Goal: Task Accomplishment & Management: Use online tool/utility

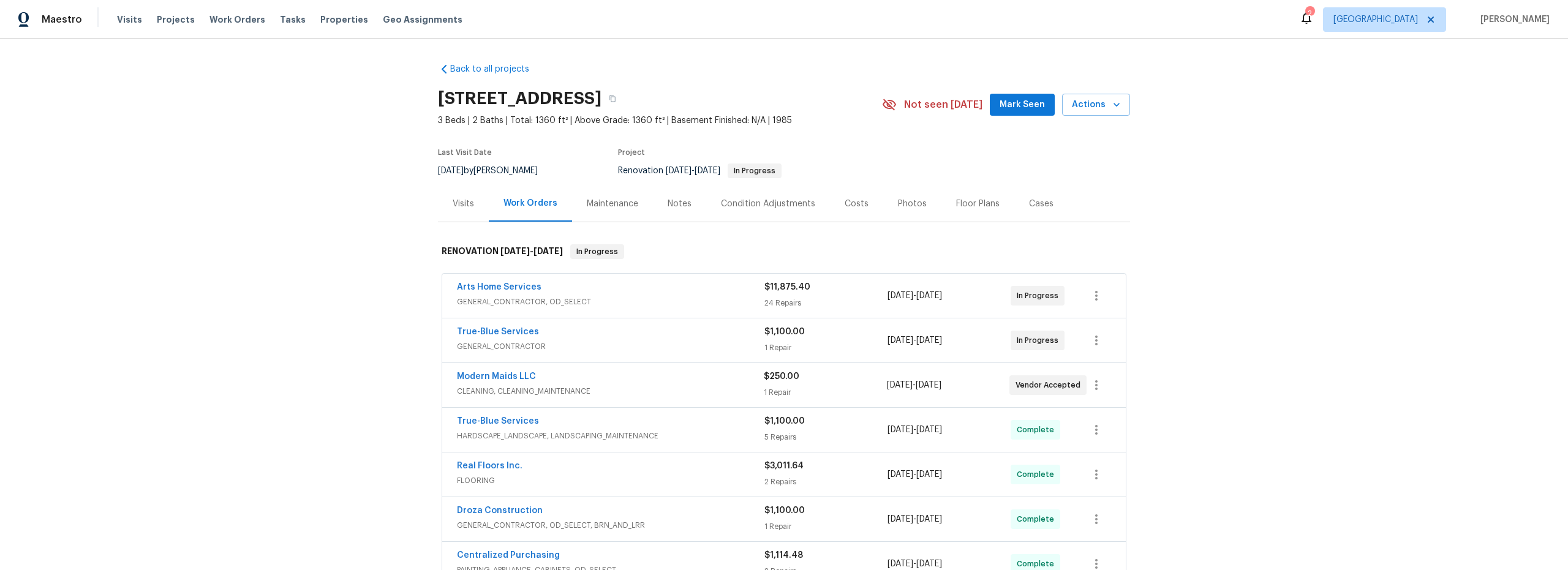
scroll to position [74, 0]
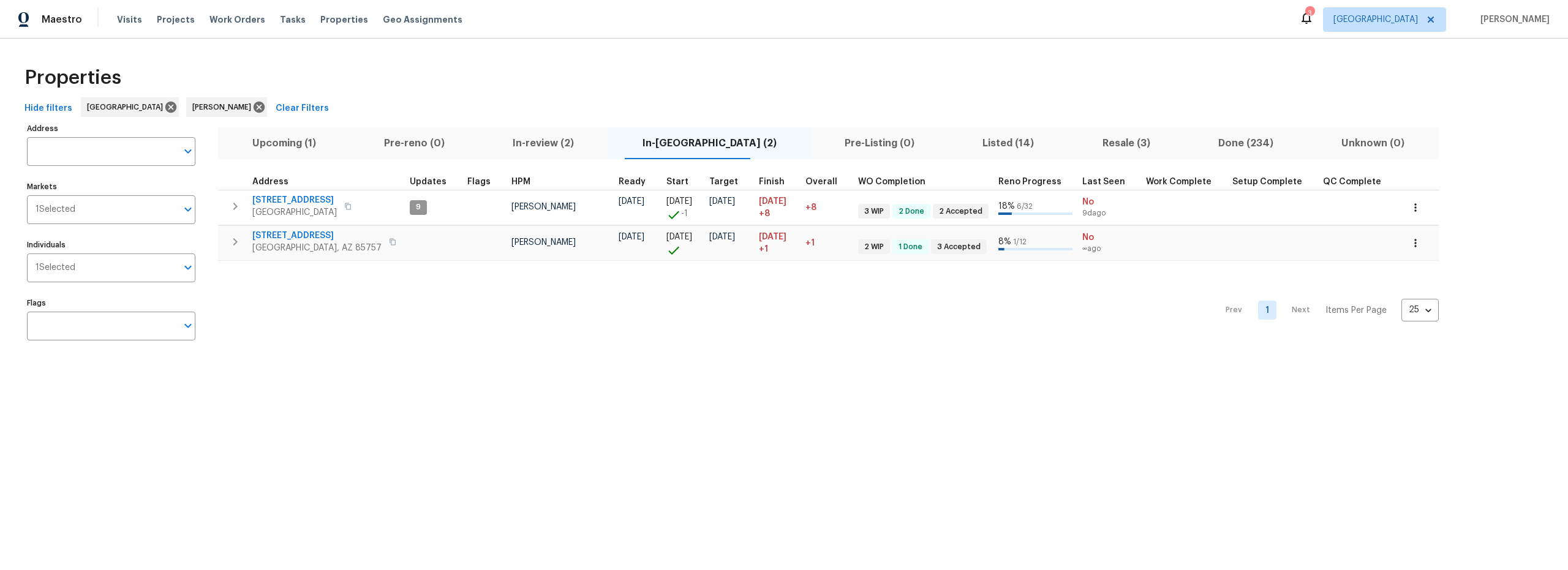
click at [279, 142] on span "Upcoming (1)" at bounding box center [284, 143] width 117 height 17
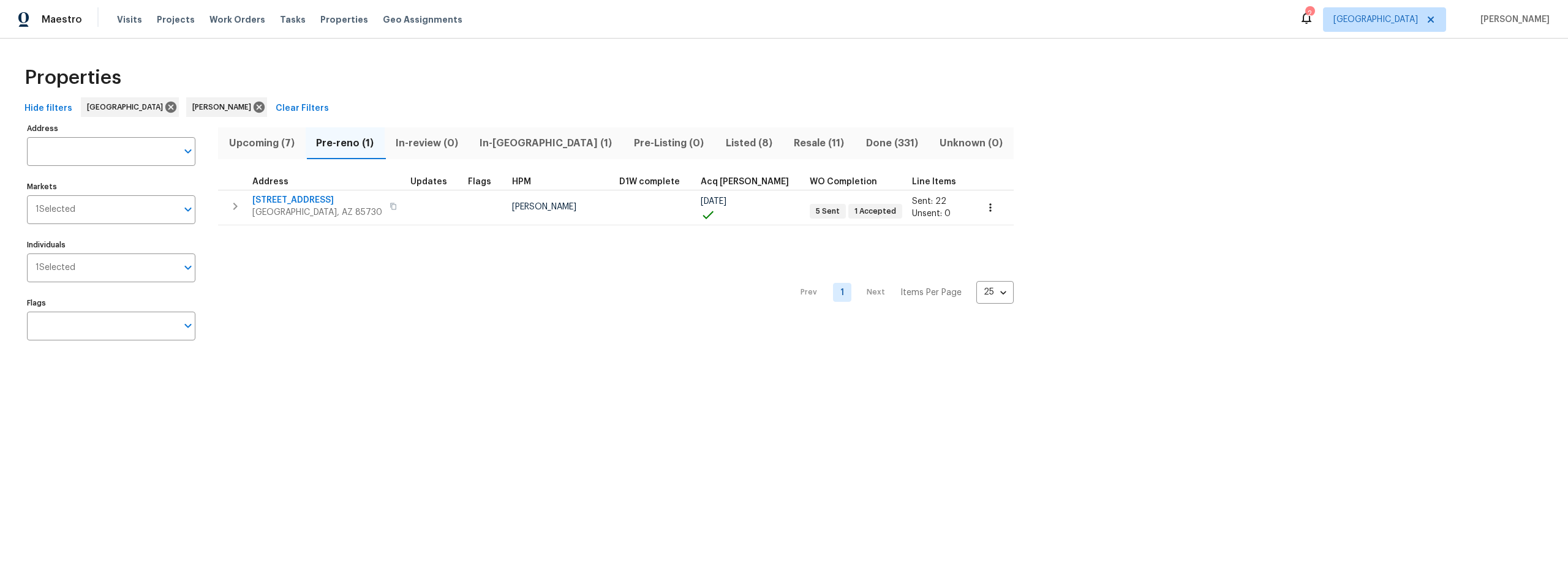
click at [267, 147] on span "Upcoming (7)" at bounding box center [262, 143] width 73 height 17
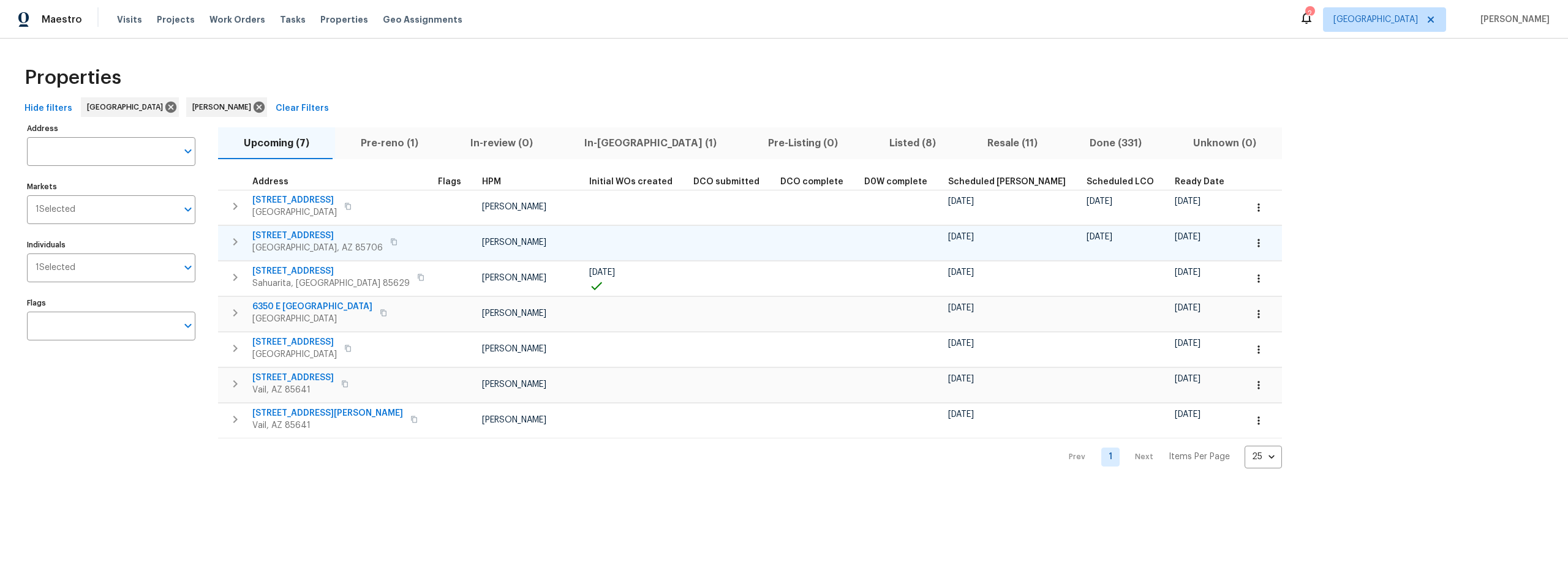
click at [1253, 246] on icon "button" at bounding box center [1259, 243] width 12 height 12
click at [1104, 291] on p "Admin" at bounding box center [1099, 292] width 26 height 13
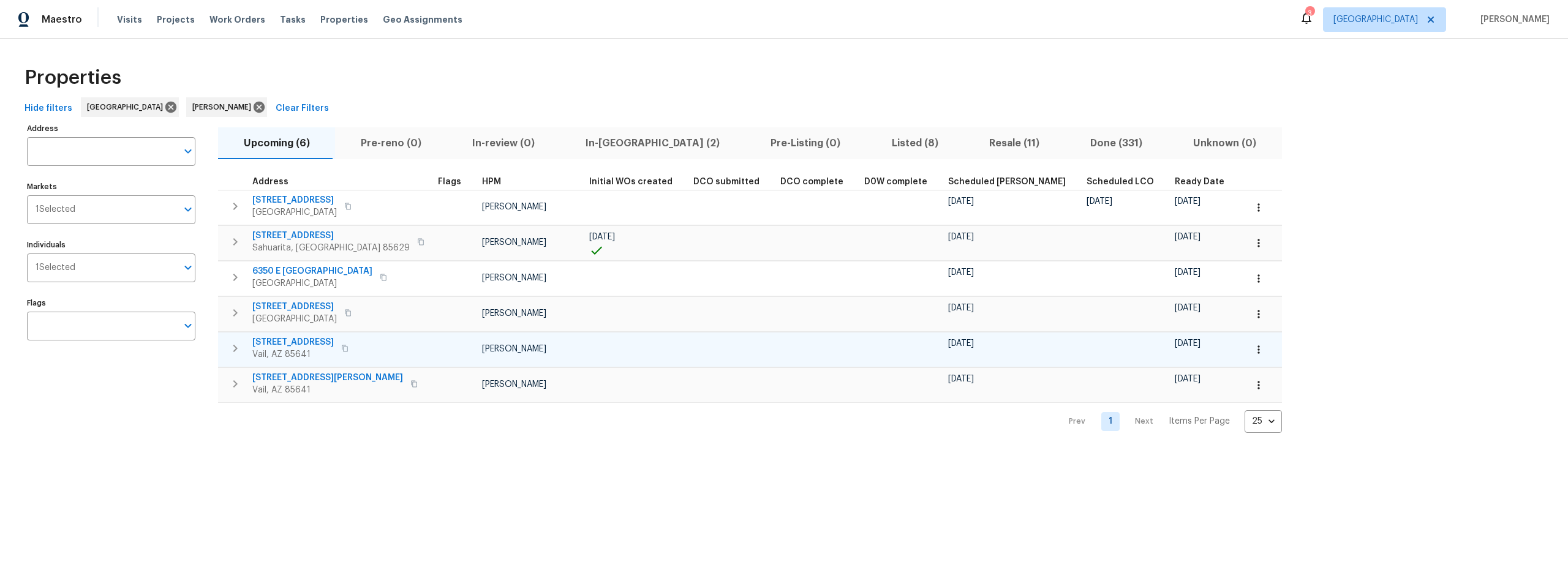
click at [1253, 352] on icon "button" at bounding box center [1259, 350] width 12 height 12
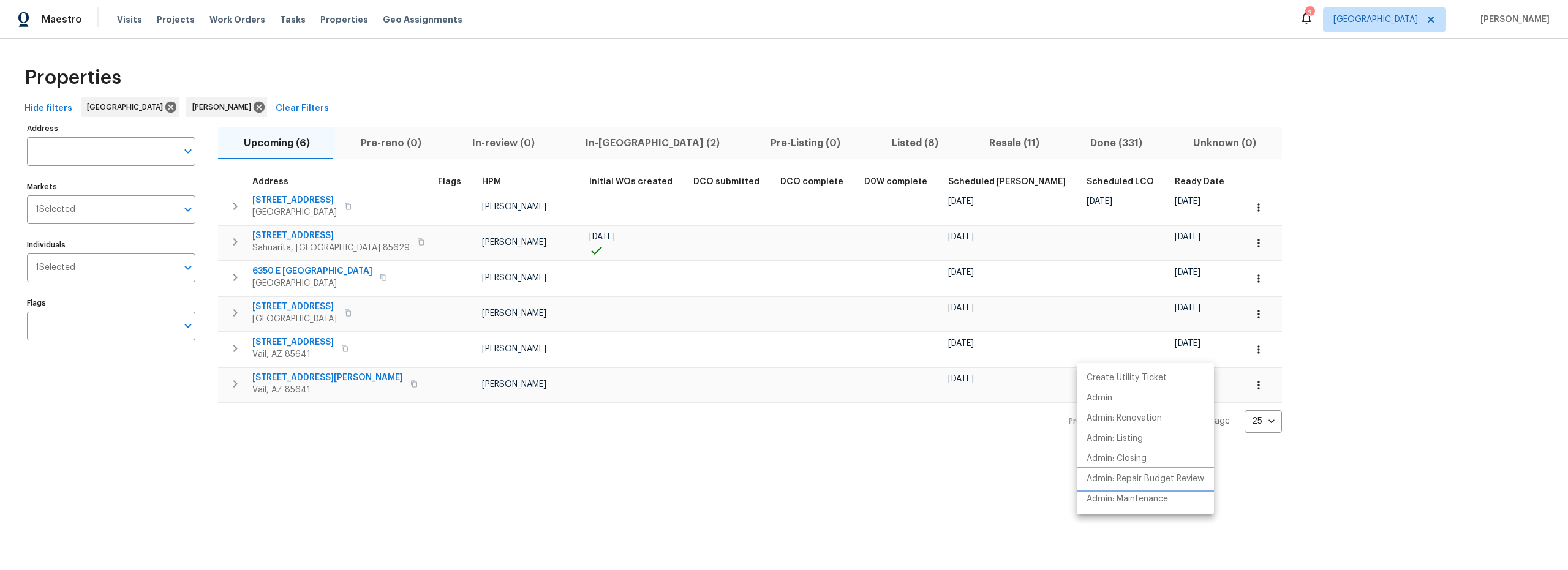
click at [1124, 476] on p "Admin: Repair Budget Review" at bounding box center [1145, 479] width 117 height 13
click at [1104, 404] on p "Admin" at bounding box center [1099, 398] width 26 height 13
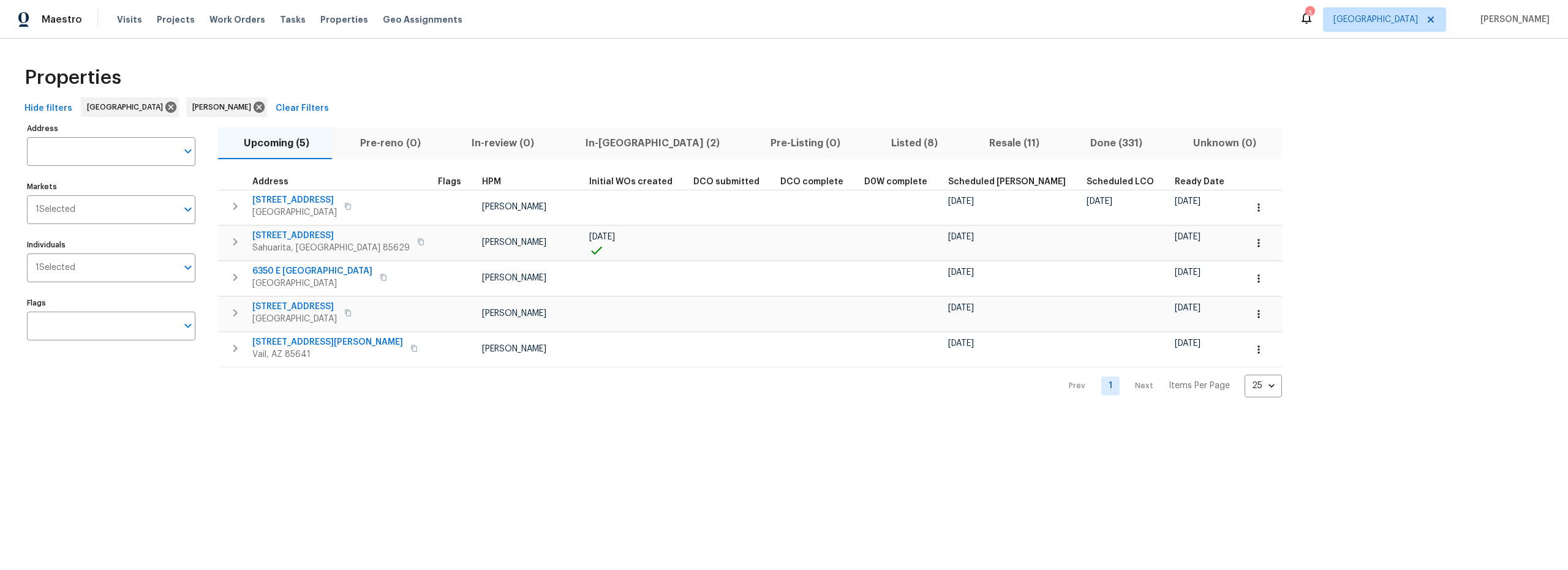
click at [597, 146] on span "In-[GEOGRAPHIC_DATA] (2)" at bounding box center [652, 143] width 171 height 17
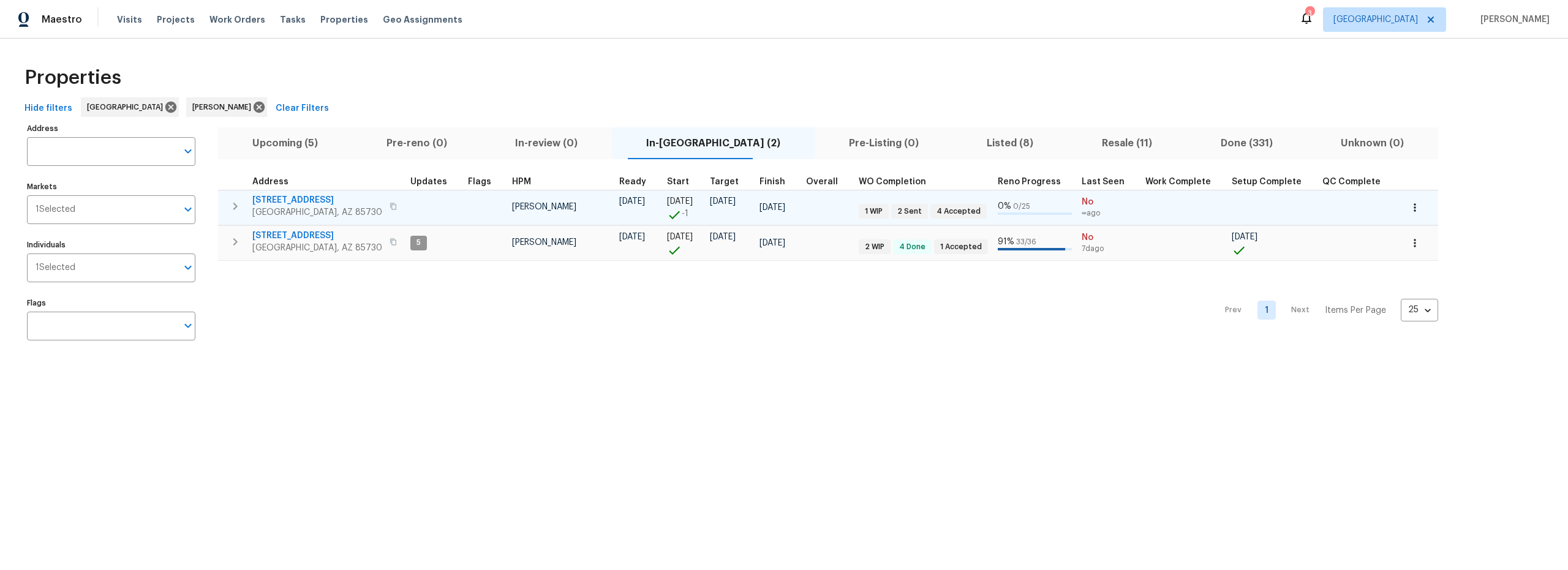
click at [405, 205] on td at bounding box center [434, 207] width 57 height 35
click at [297, 198] on span "[STREET_ADDRESS]" at bounding box center [317, 200] width 130 height 12
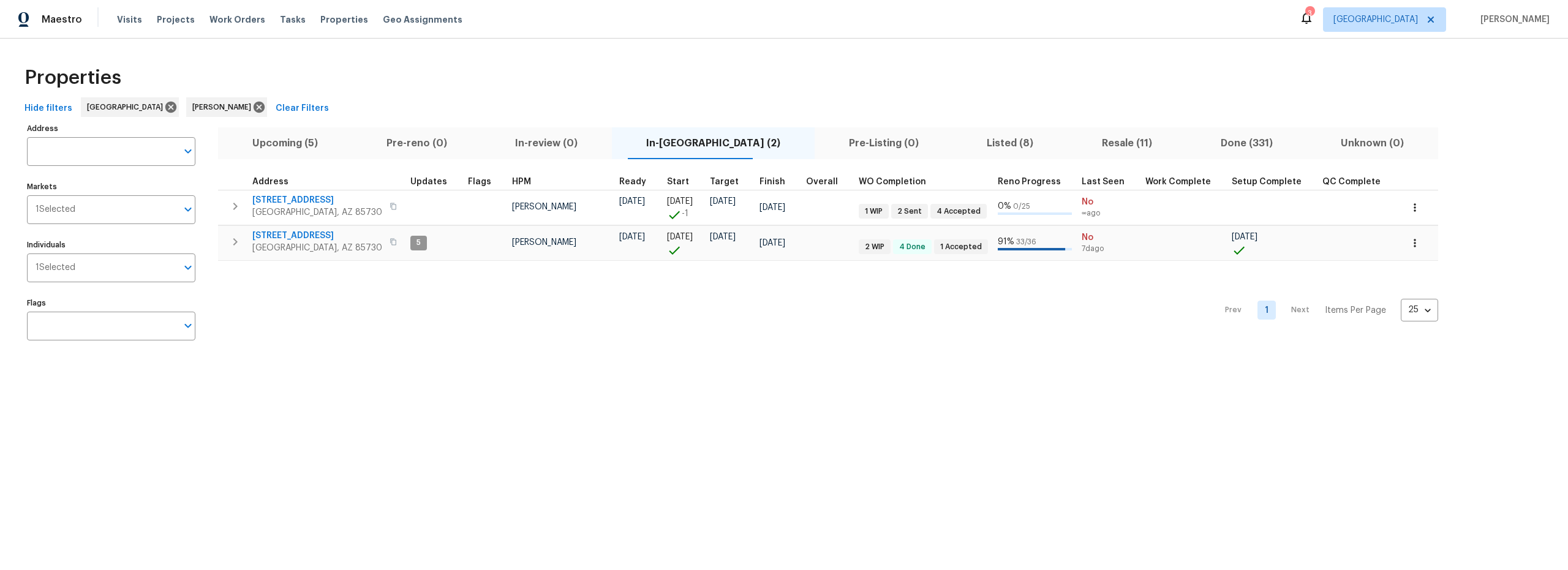
click at [1082, 140] on span "Resale (11)" at bounding box center [1127, 143] width 104 height 17
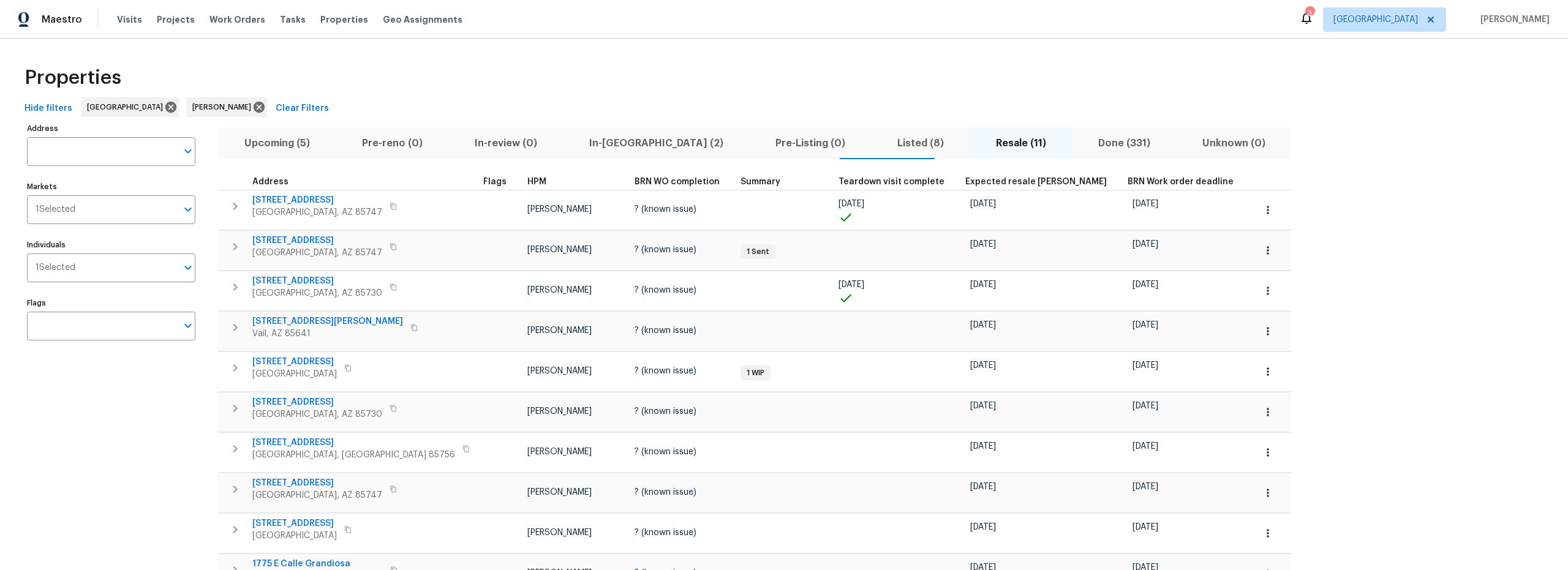
click at [529, 94] on div "Properties" at bounding box center [783, 77] width 1529 height 39
drag, startPoint x: 274, startPoint y: 142, endPoint x: 306, endPoint y: 145, distance: 32.1
click at [274, 142] on span "Upcoming (5)" at bounding box center [277, 143] width 103 height 17
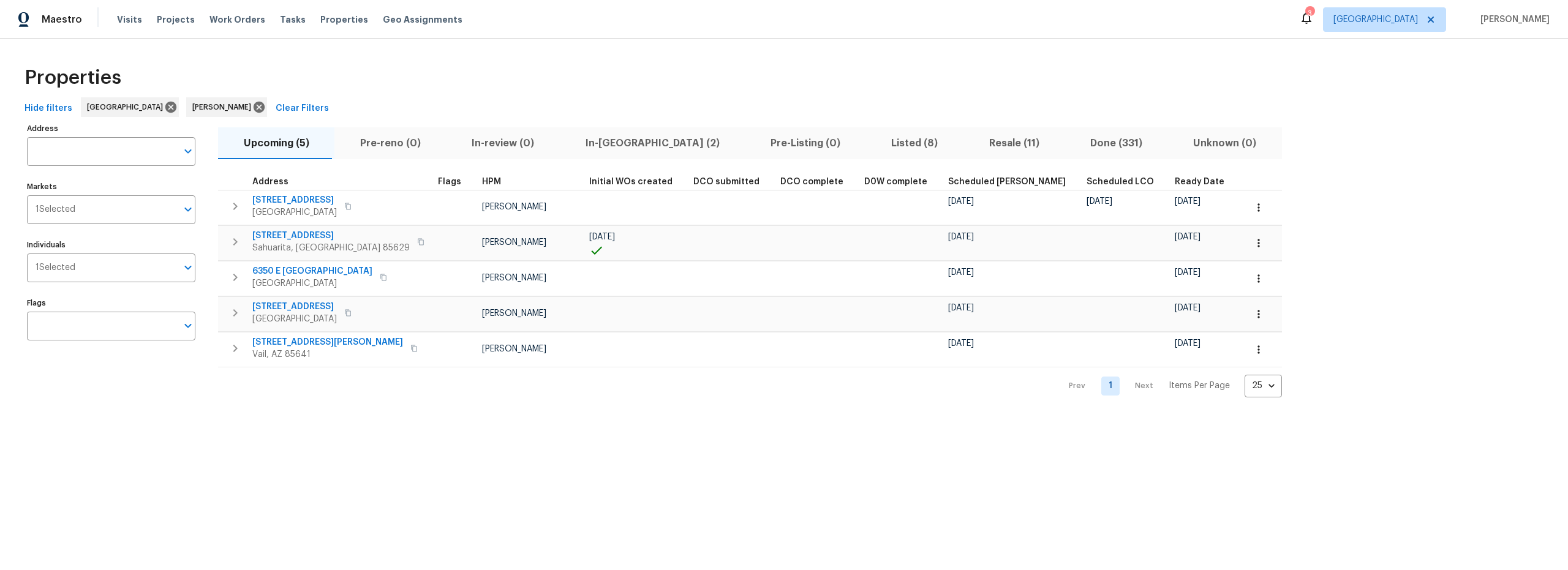
click at [703, 91] on div "Properties" at bounding box center [783, 77] width 1529 height 39
click at [127, 27] on div "Visits Projects Work Orders Tasks Properties Geo Assignments" at bounding box center [297, 19] width 360 height 24
click at [480, 102] on div "Hide filters Tucson [PERSON_NAME] Clear Filters" at bounding box center [783, 109] width 1529 height 22
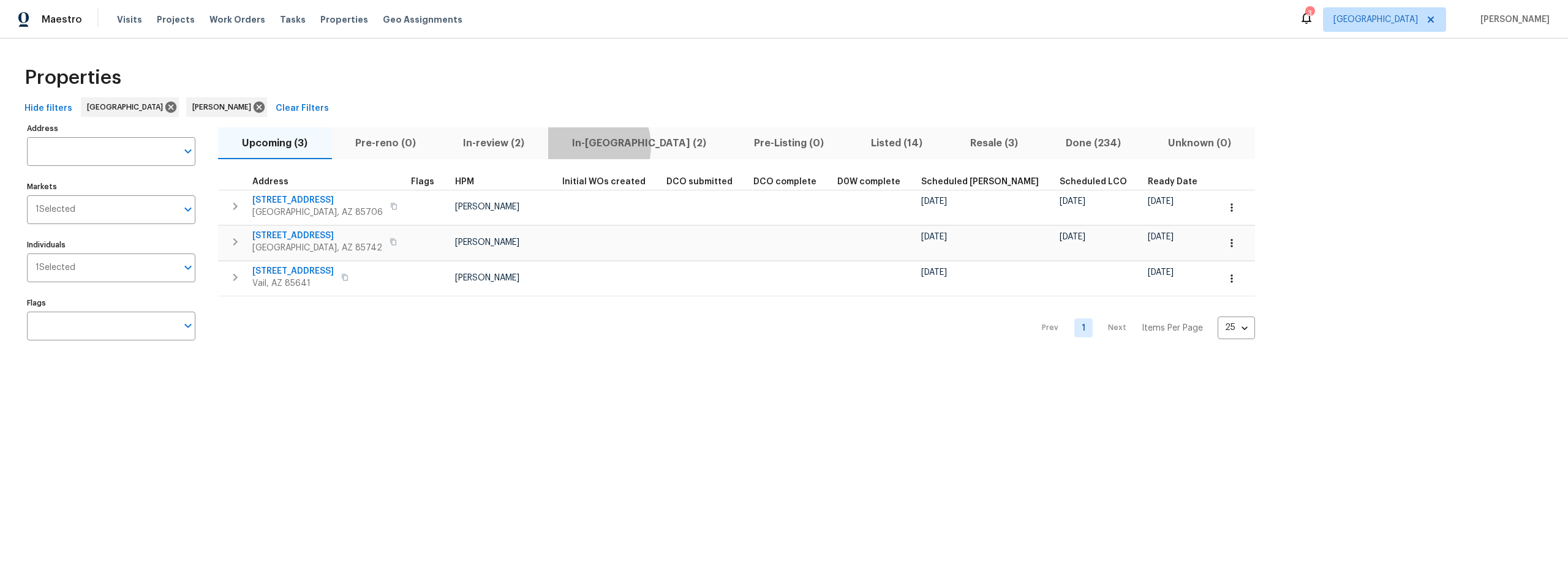
click at [585, 145] on span "In-[GEOGRAPHIC_DATA] (2)" at bounding box center [639, 143] width 167 height 17
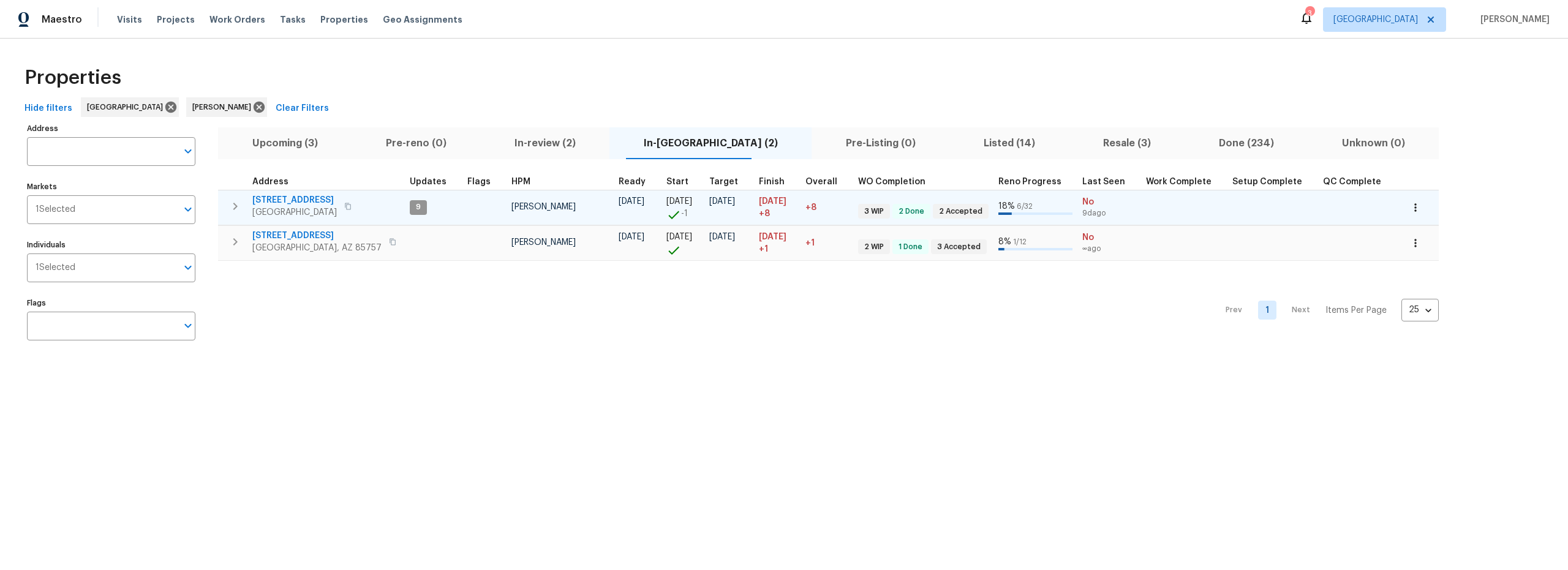
click at [290, 201] on span "1917 W Saxony Rd" at bounding box center [294, 200] width 84 height 12
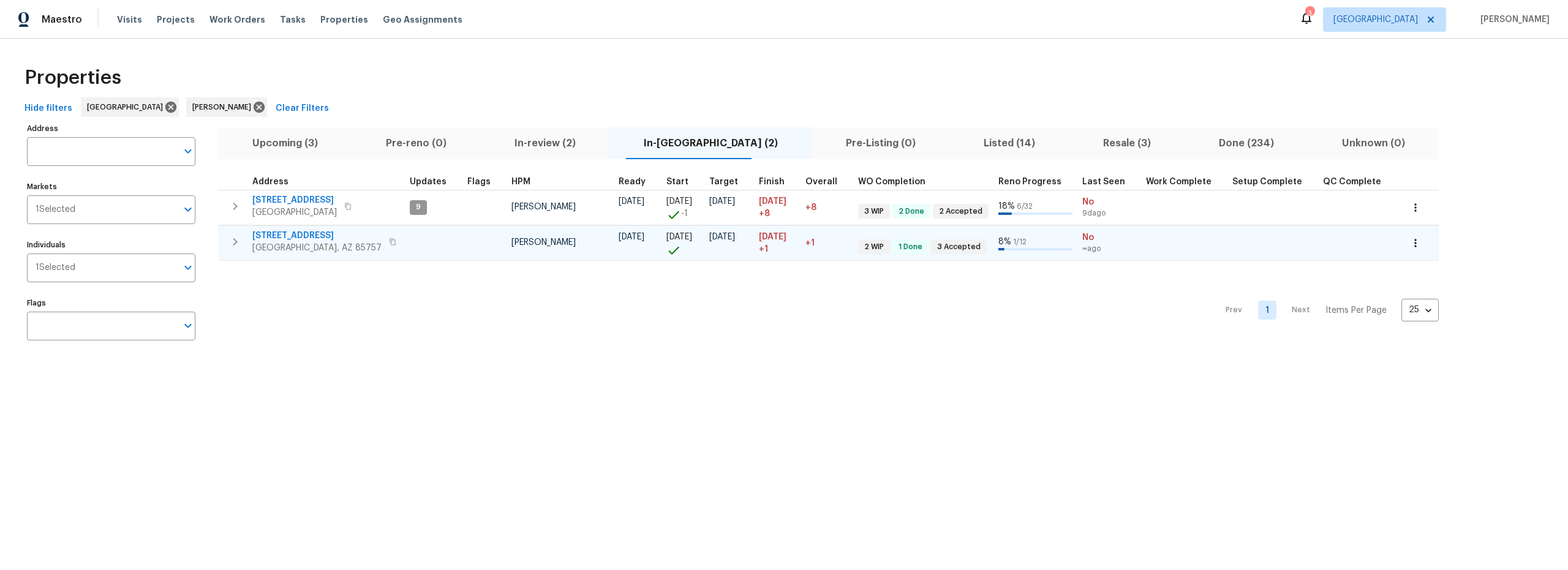
click at [297, 235] on span "7501 W Teton Rd" at bounding box center [317, 236] width 129 height 12
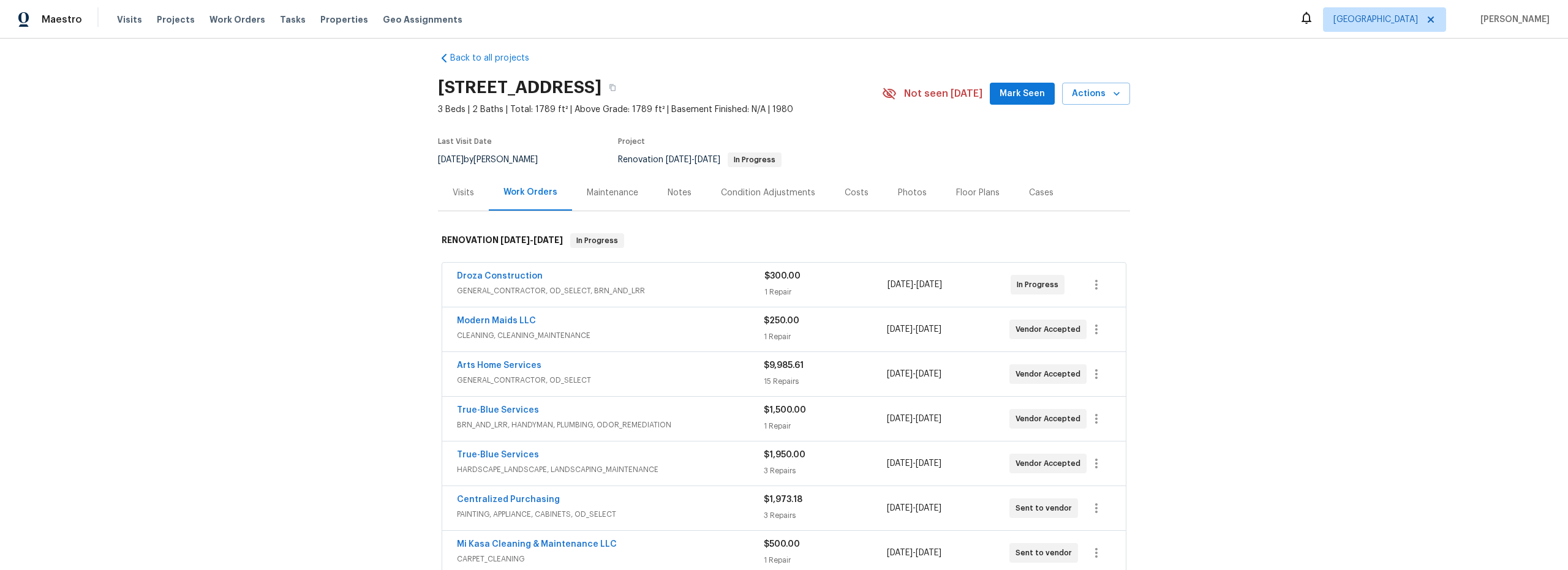
scroll to position [18, 0]
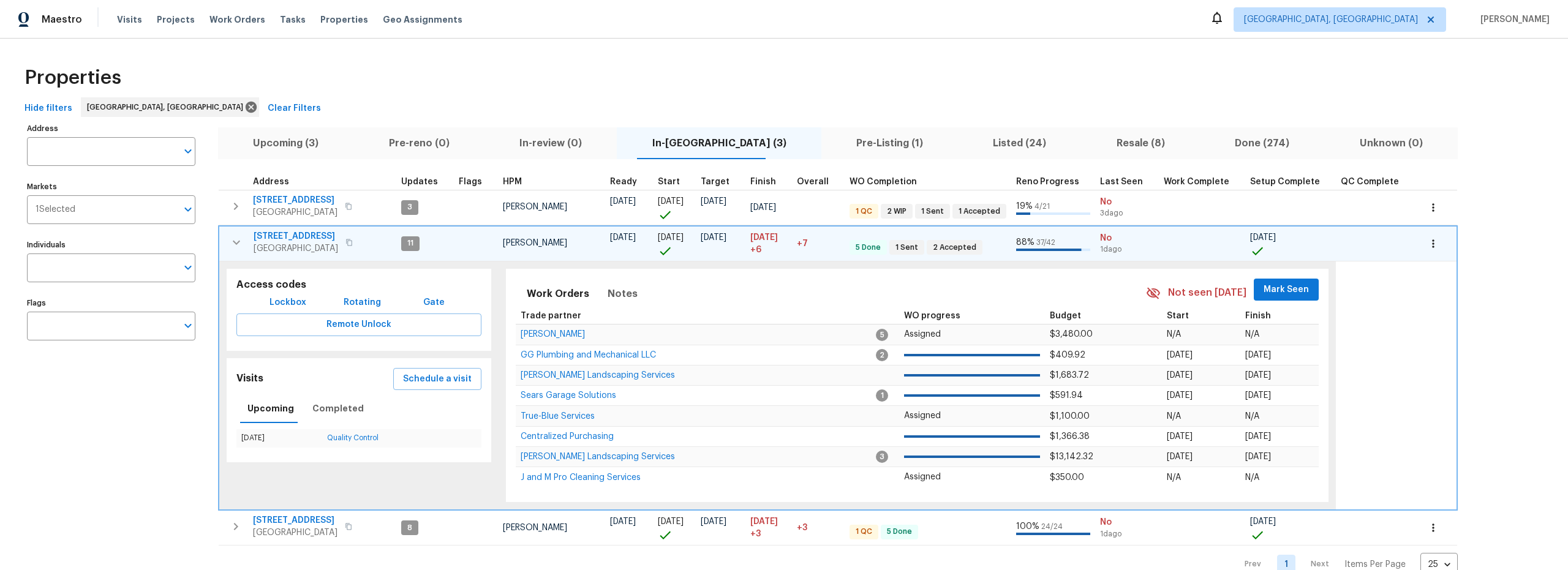
click at [982, 144] on span "Listed (24)" at bounding box center [1020, 143] width 109 height 17
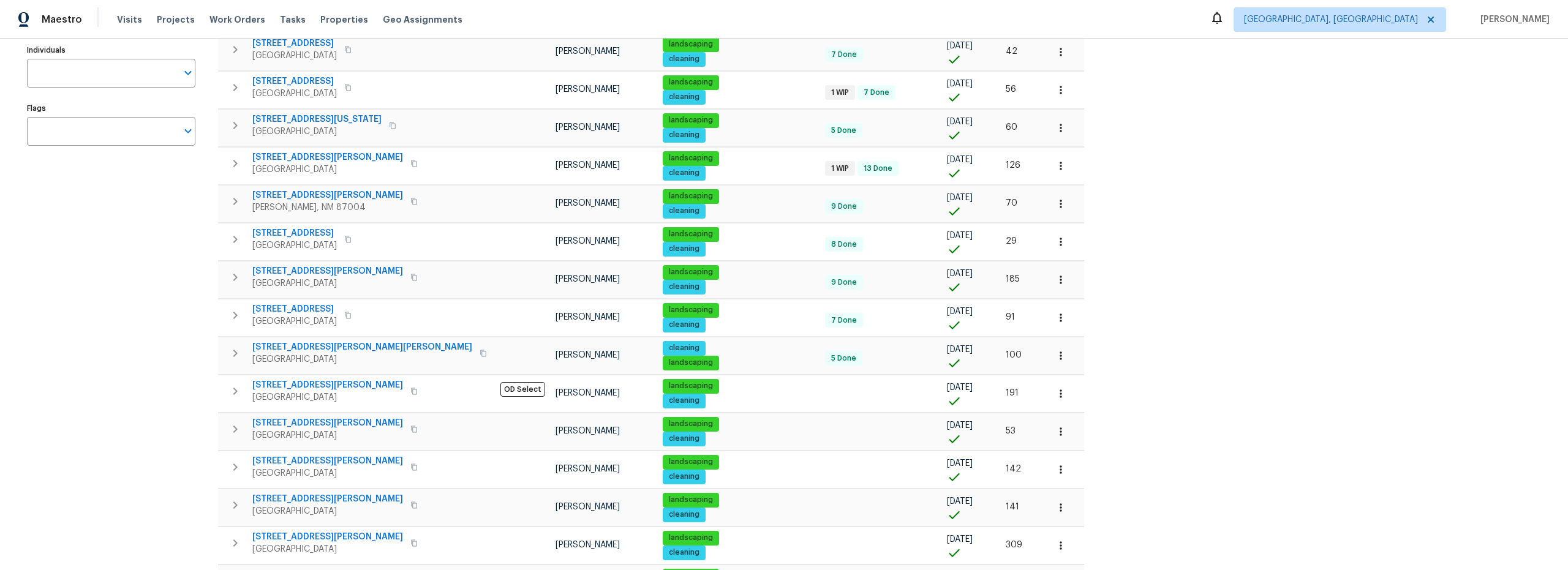
scroll to position [197, 0]
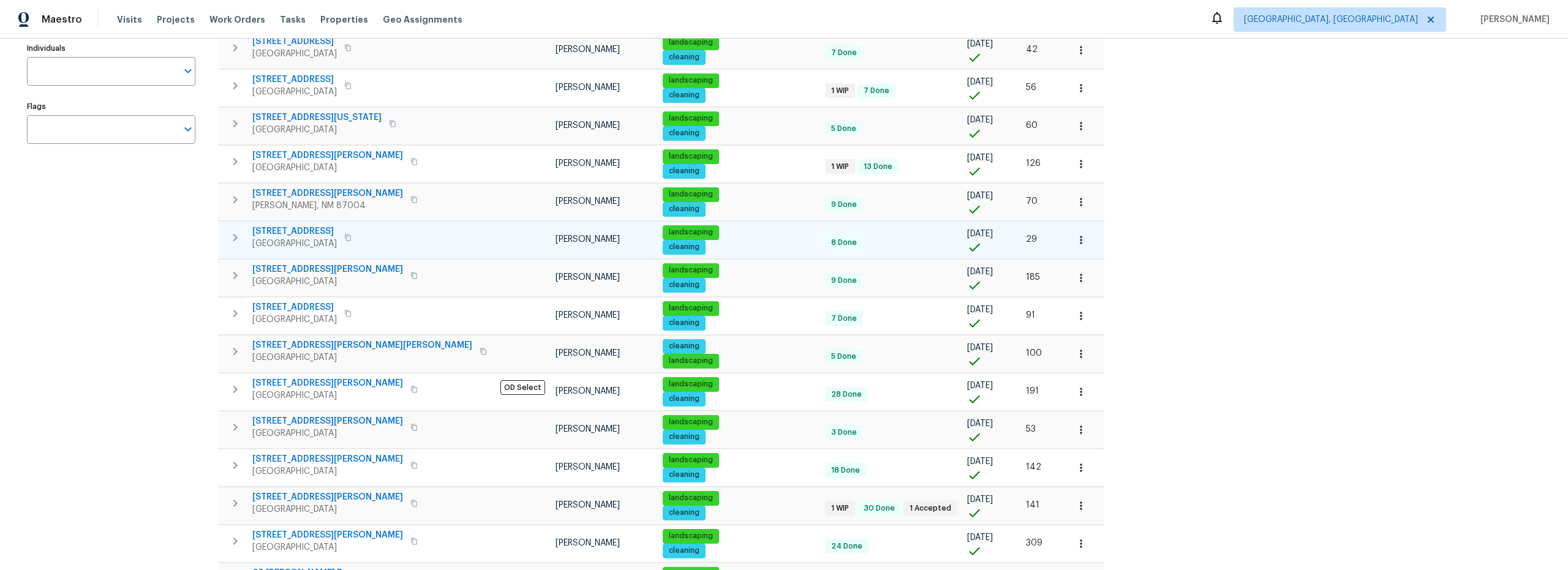
click at [315, 232] on span "802 Pinetree Rd SE" at bounding box center [294, 232] width 84 height 12
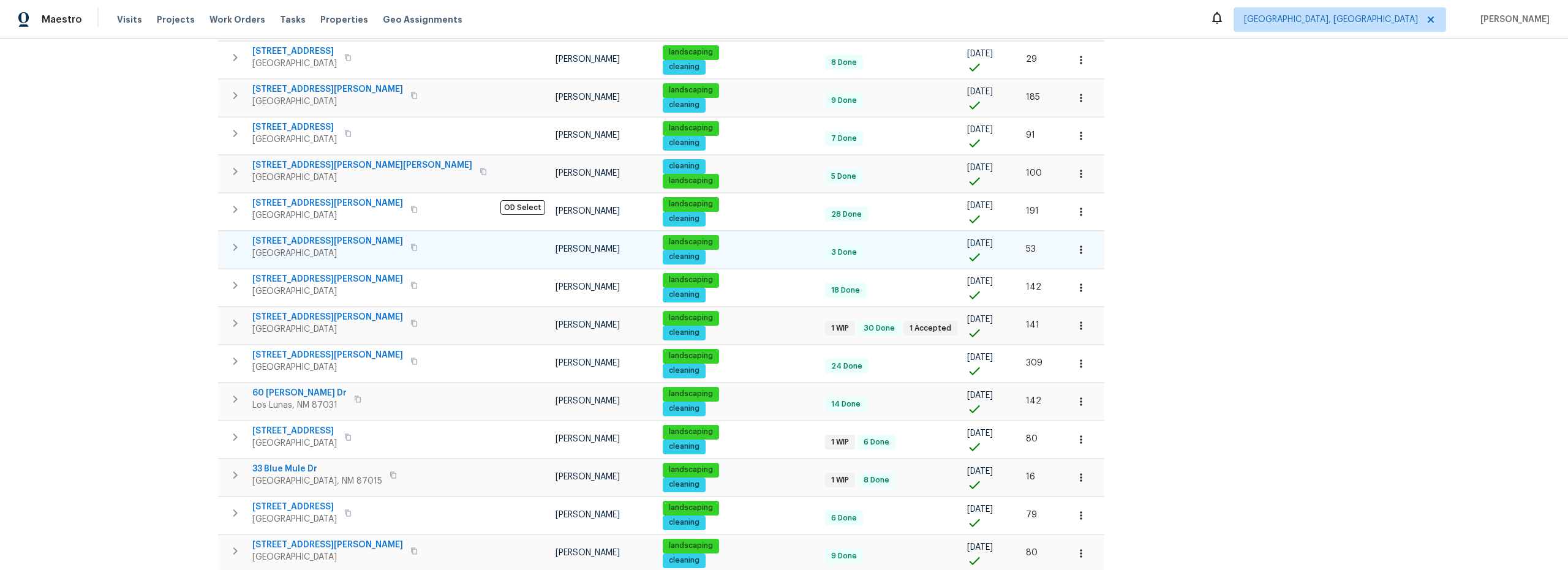
scroll to position [375, 0]
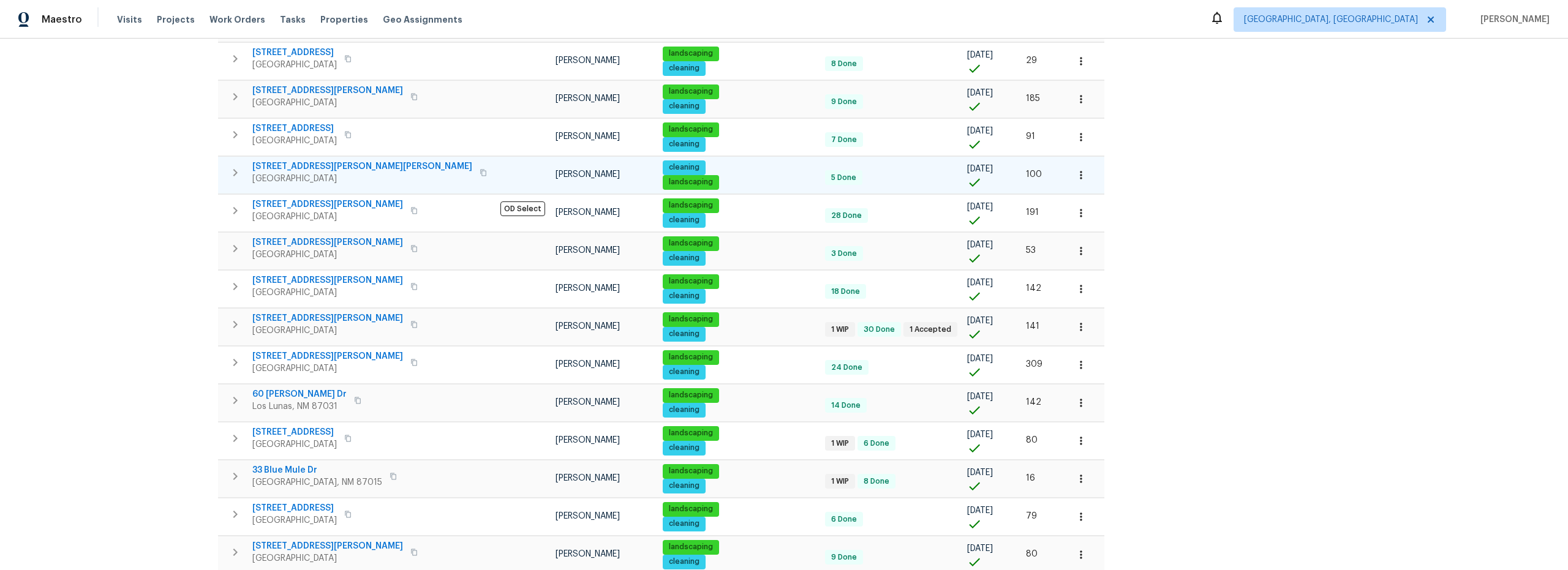
click at [1075, 179] on icon "button" at bounding box center [1081, 175] width 12 height 12
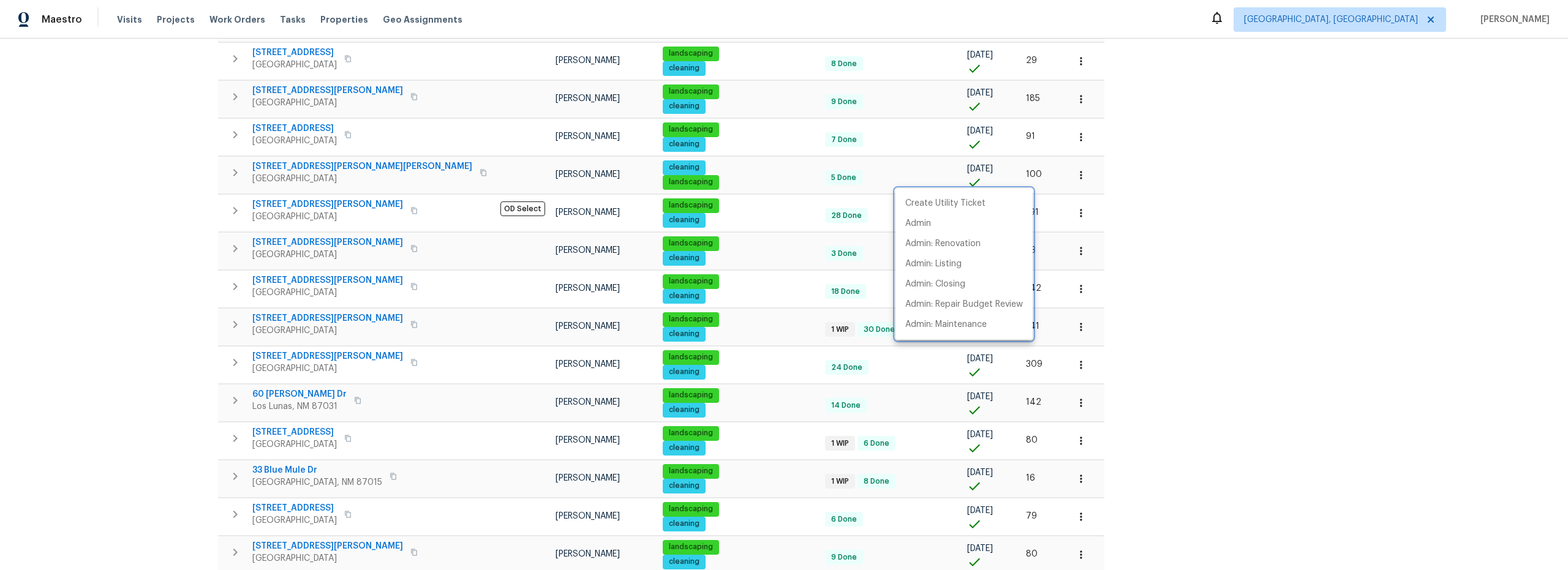
click at [305, 169] on div at bounding box center [784, 285] width 1568 height 570
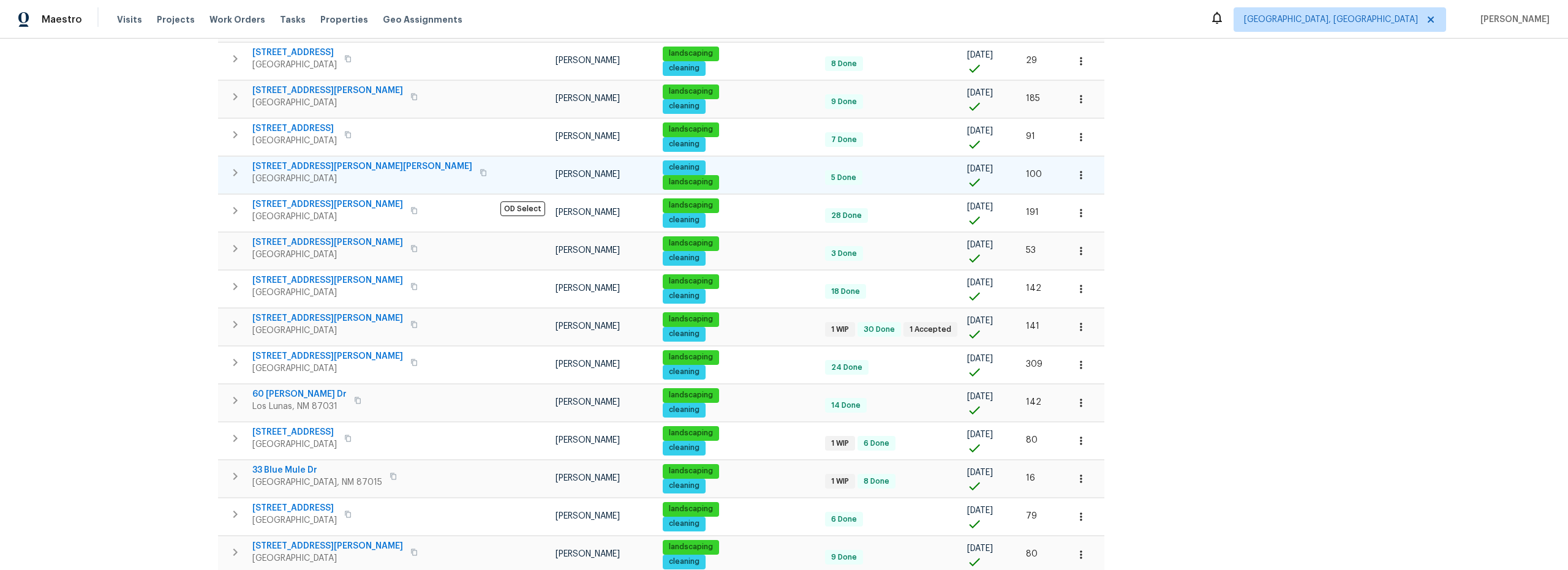
click at [305, 169] on span "3432 Morgan Meadows Dr NE" at bounding box center [362, 167] width 220 height 12
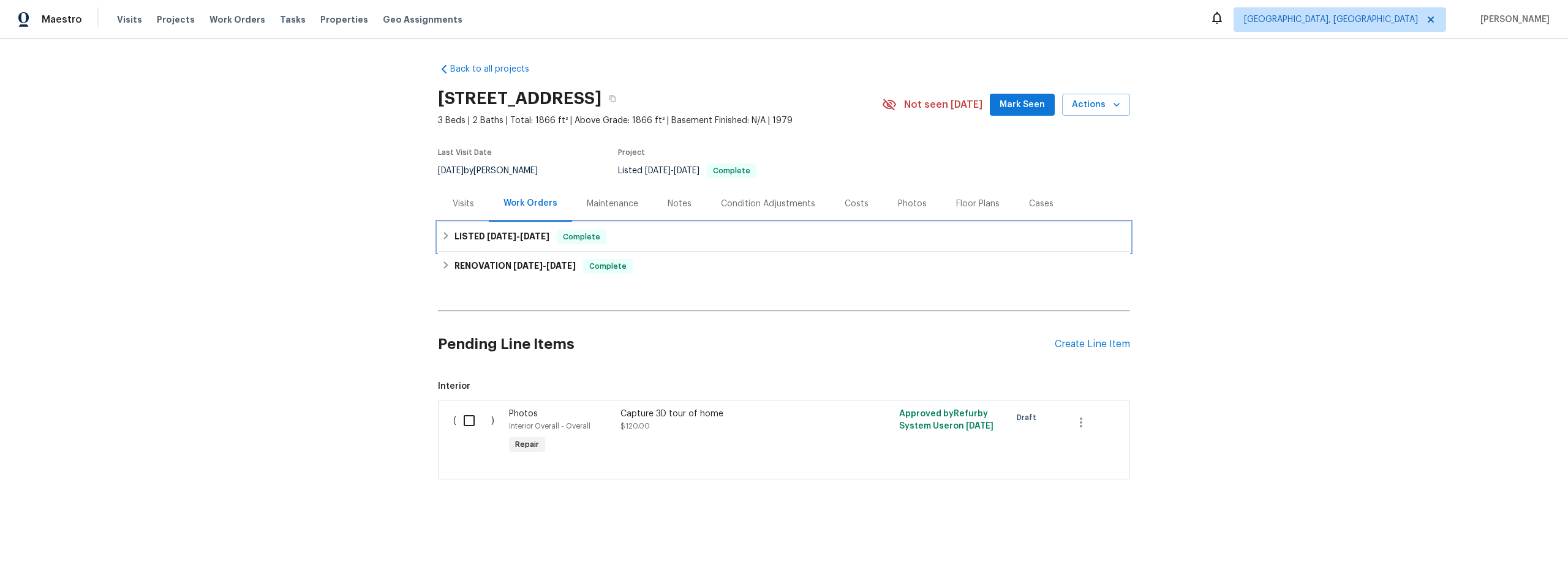
click at [442, 237] on icon at bounding box center [446, 236] width 9 height 9
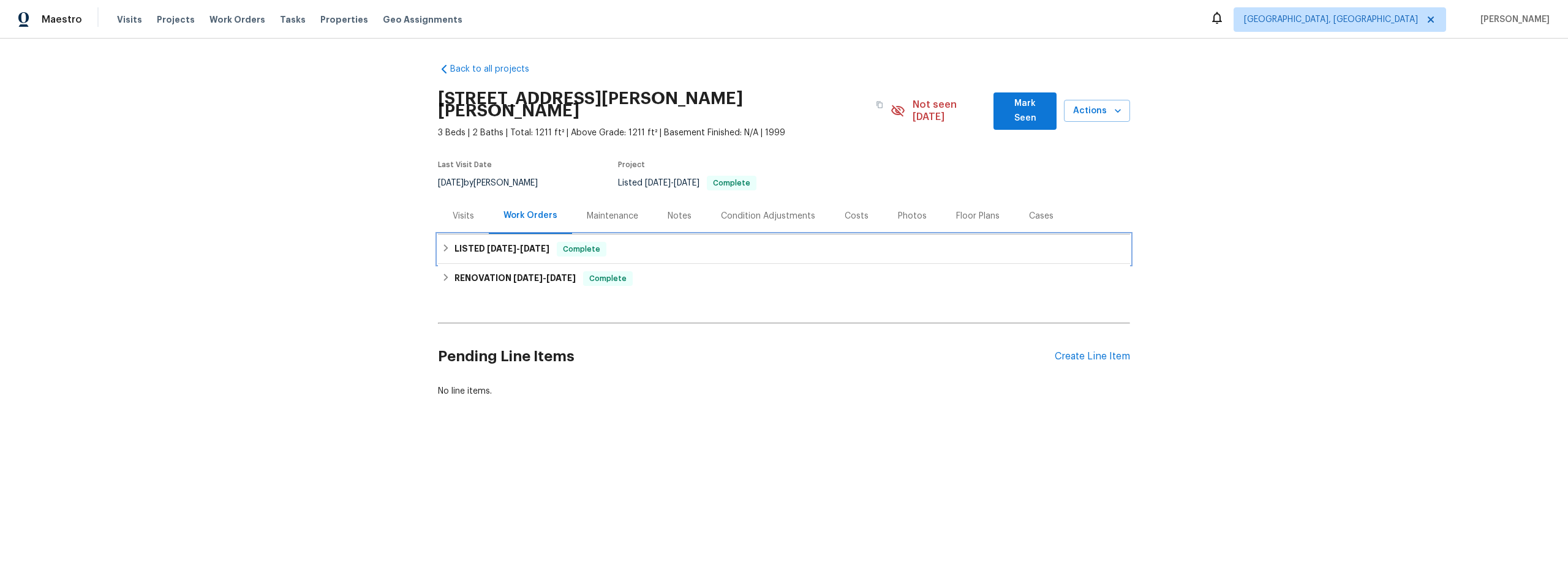
click at [442, 247] on icon at bounding box center [446, 248] width 9 height 9
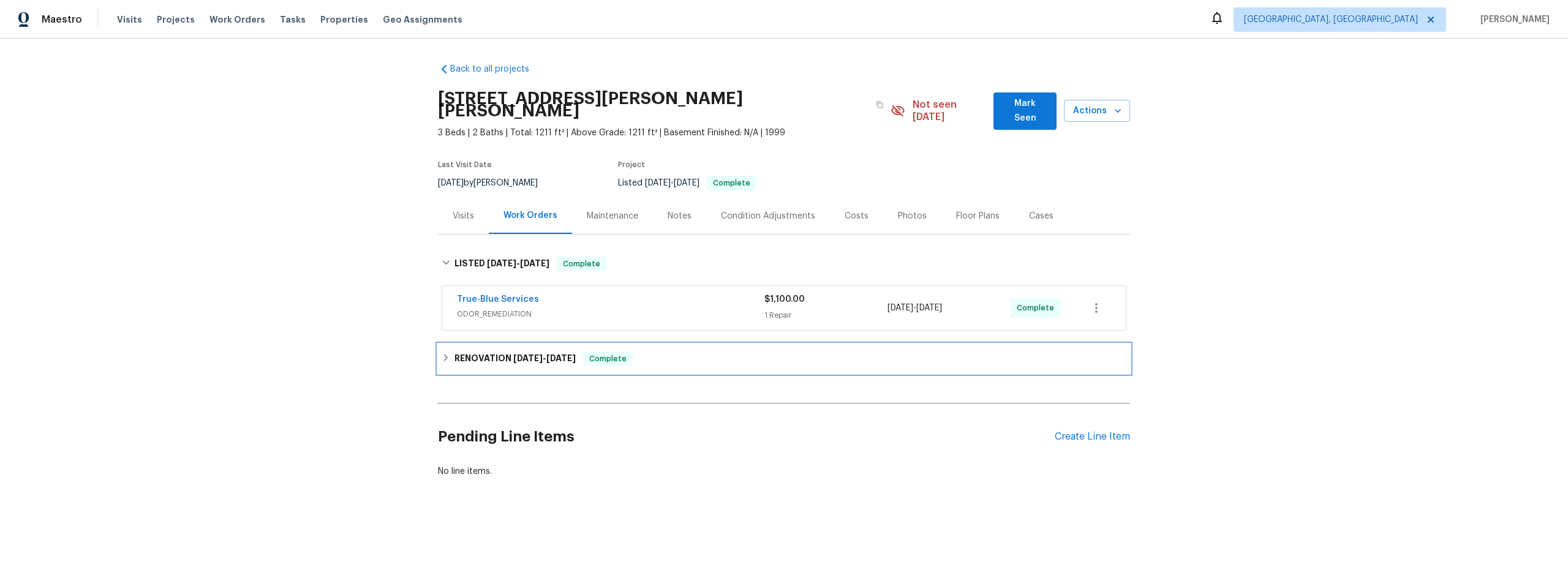
click at [443, 362] on div "RENOVATION 6/2/25 - 6/9/25 Complete" at bounding box center [784, 359] width 685 height 15
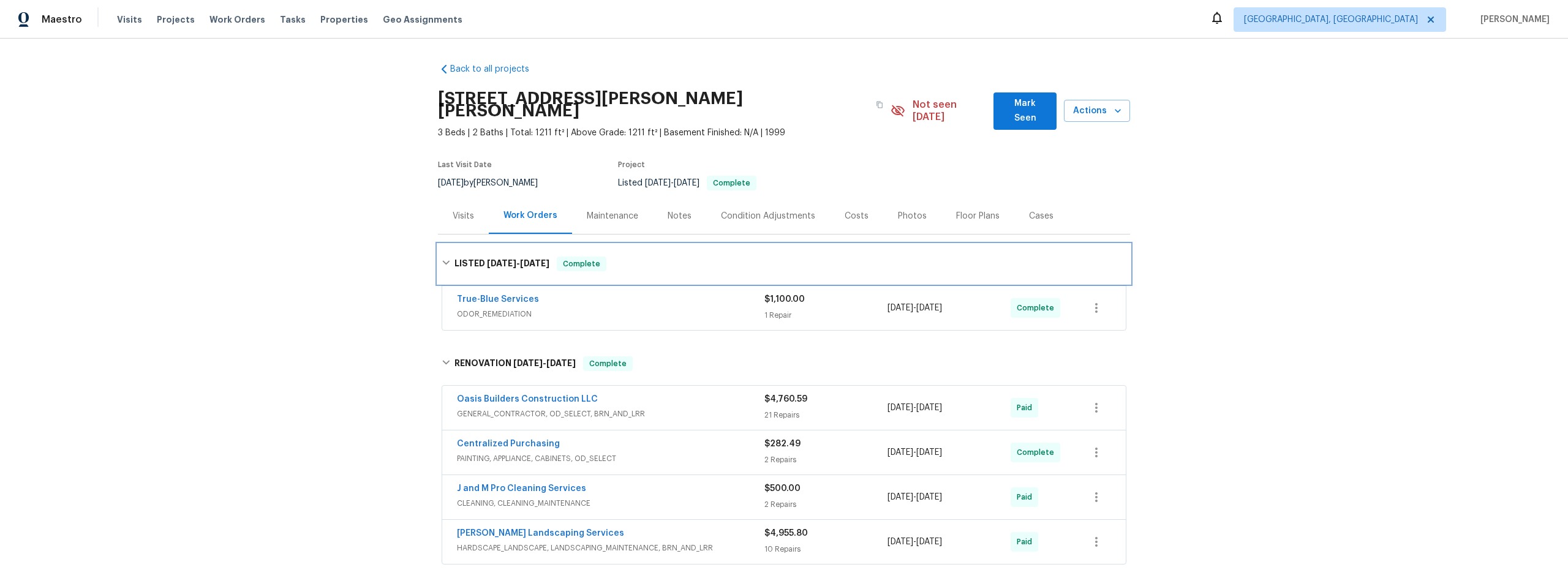
click at [716, 255] on div "LISTED 9/10/25 - 9/10/25 Complete" at bounding box center [784, 263] width 692 height 39
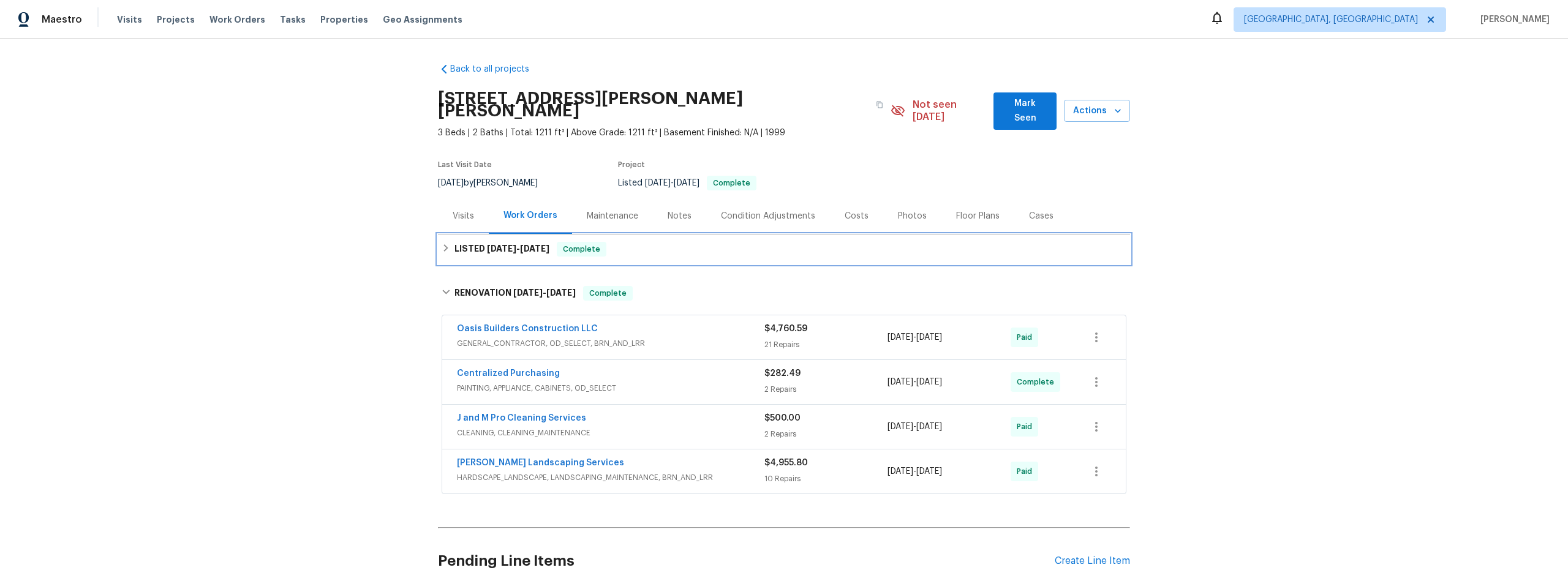
drag, startPoint x: 435, startPoint y: 247, endPoint x: 447, endPoint y: 250, distance: 12.4
click at [438, 247] on div "LISTED 9/10/25 - 9/10/25 Complete" at bounding box center [784, 249] width 692 height 29
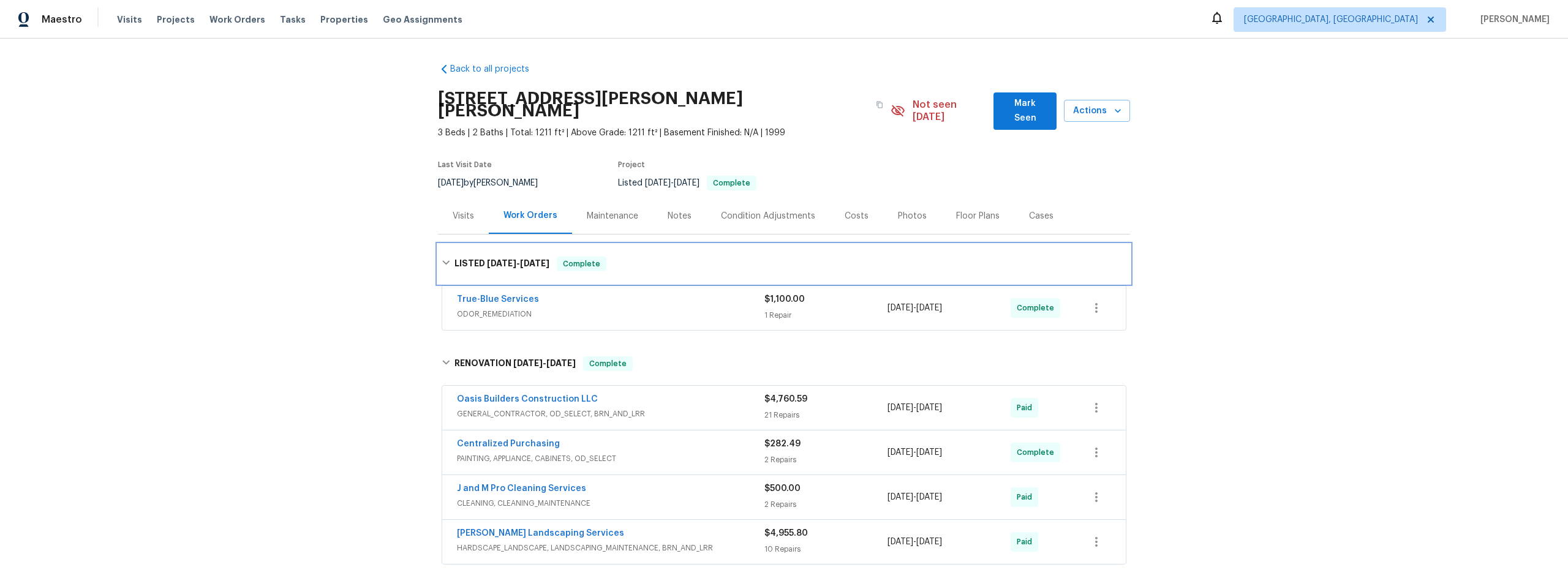
click at [442, 262] on icon at bounding box center [446, 263] width 7 height 4
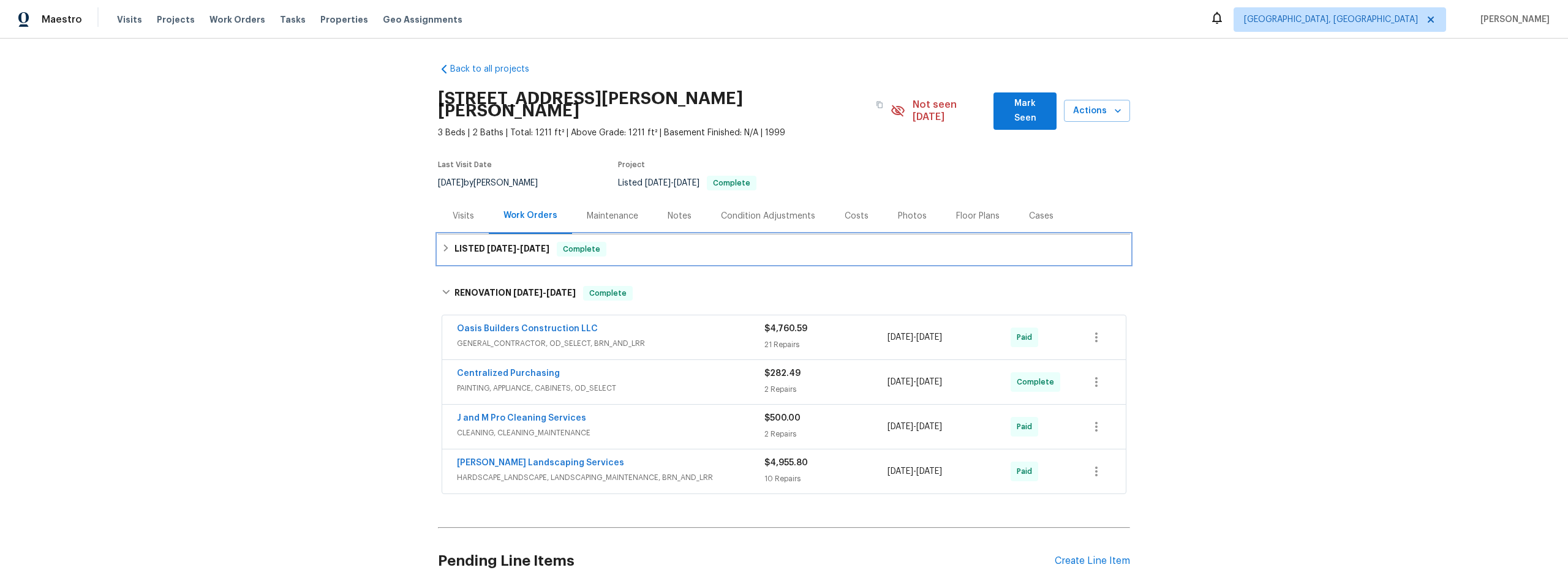
click at [444, 245] on icon at bounding box center [446, 248] width 9 height 9
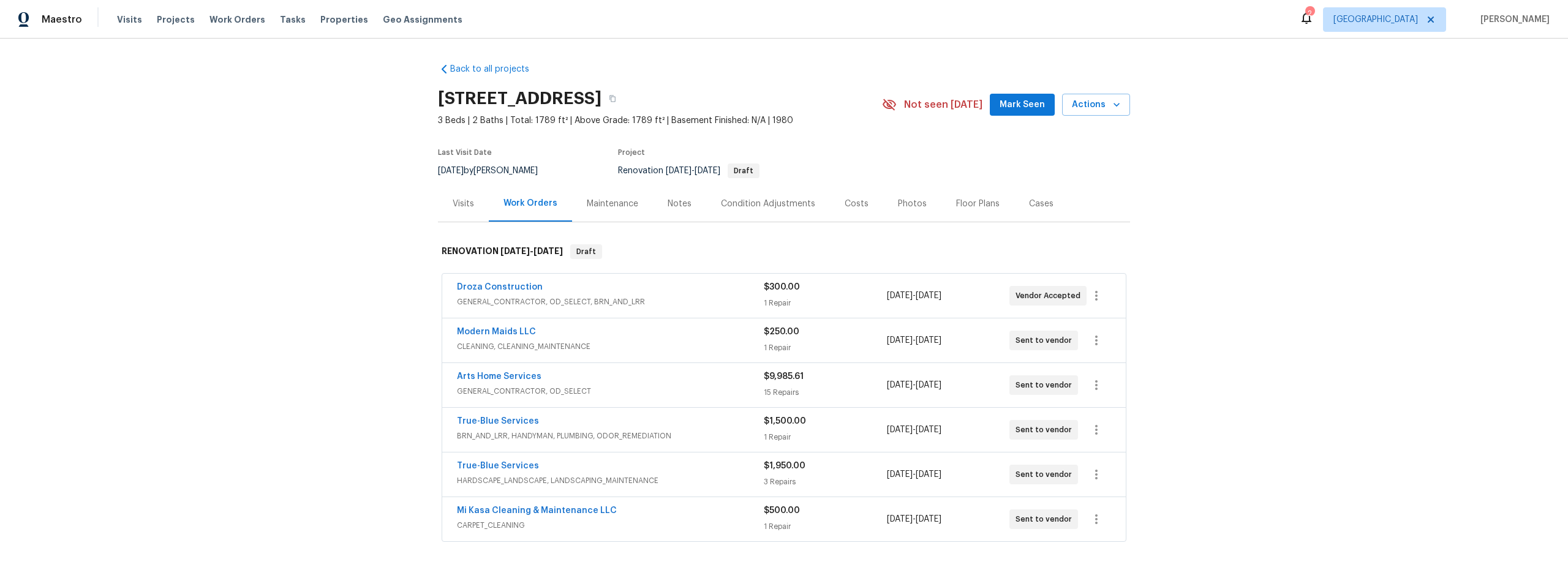
scroll to position [10, 0]
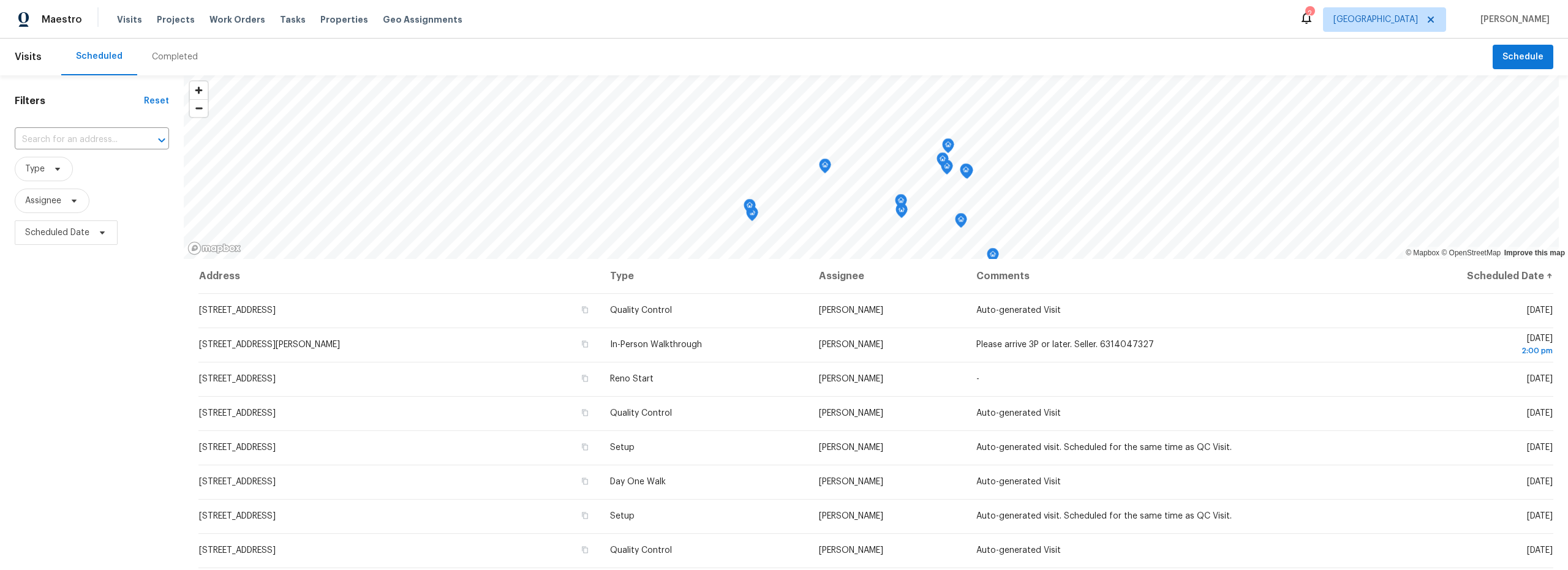
click at [697, 61] on div "Scheduled Completed" at bounding box center [777, 57] width 1431 height 37
click at [174, 54] on div "Completed" at bounding box center [175, 57] width 46 height 12
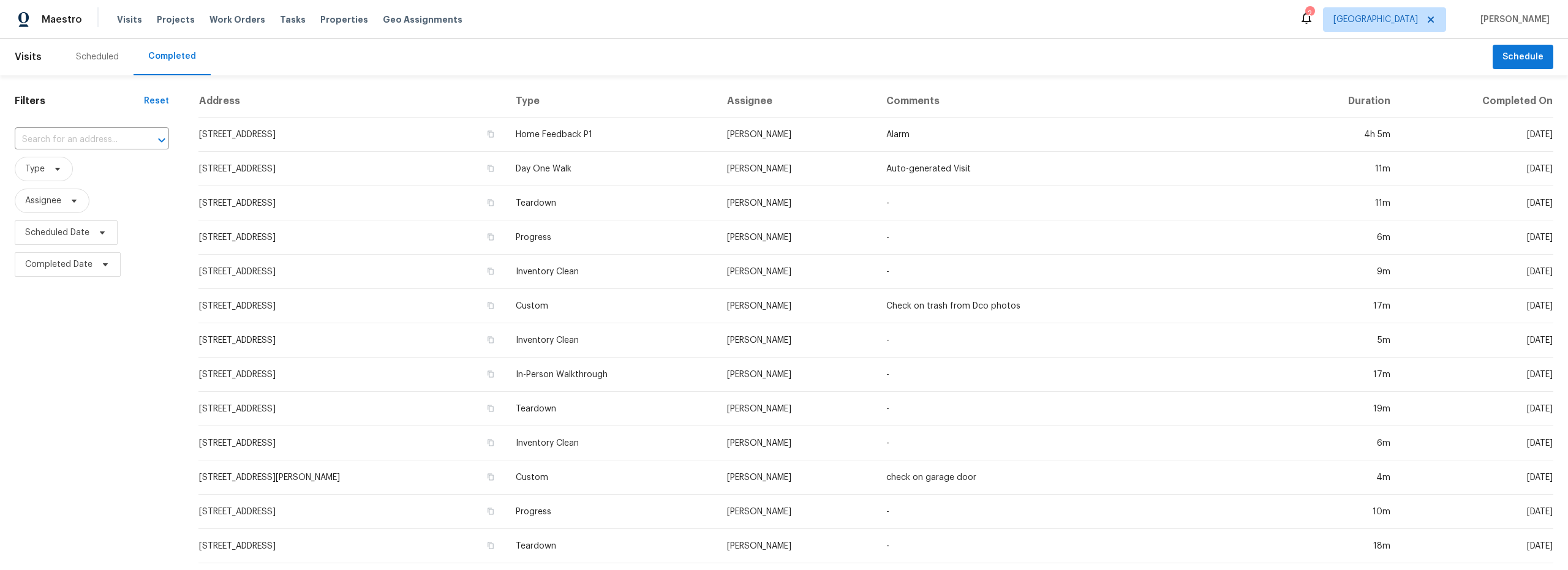
click at [95, 56] on div "Scheduled" at bounding box center [97, 57] width 43 height 12
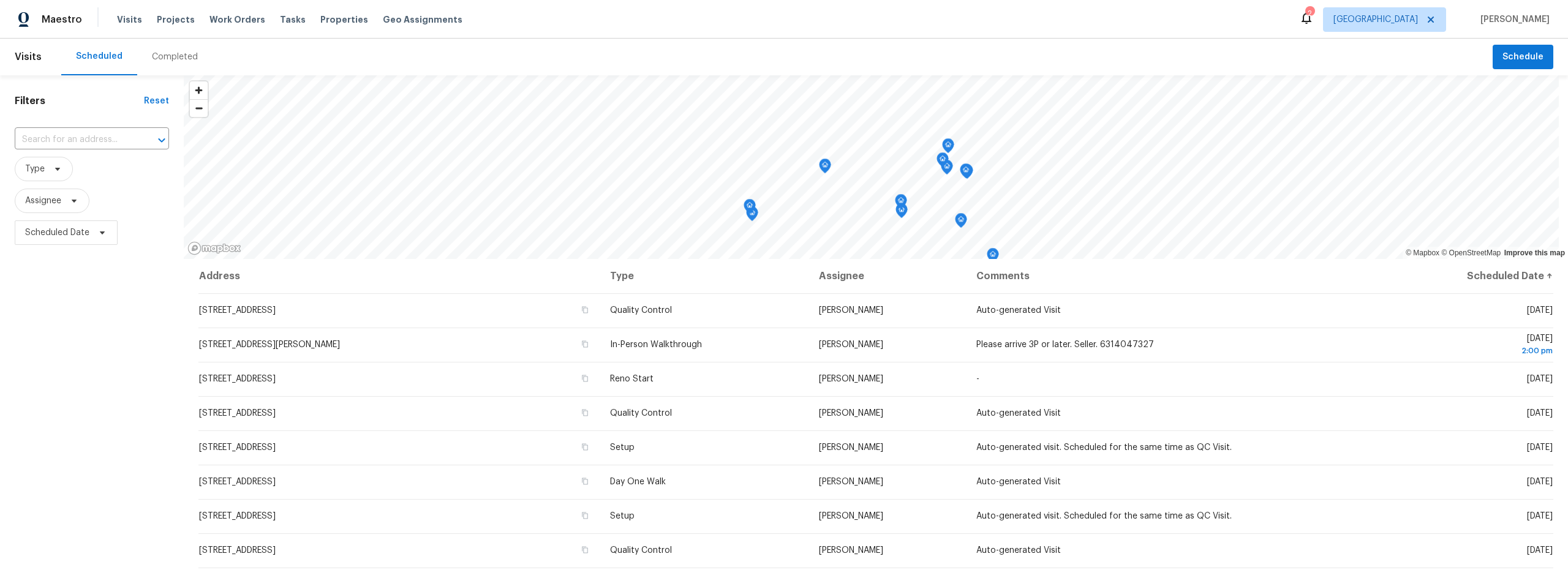
click at [175, 48] on div "Completed" at bounding box center [175, 57] width 76 height 37
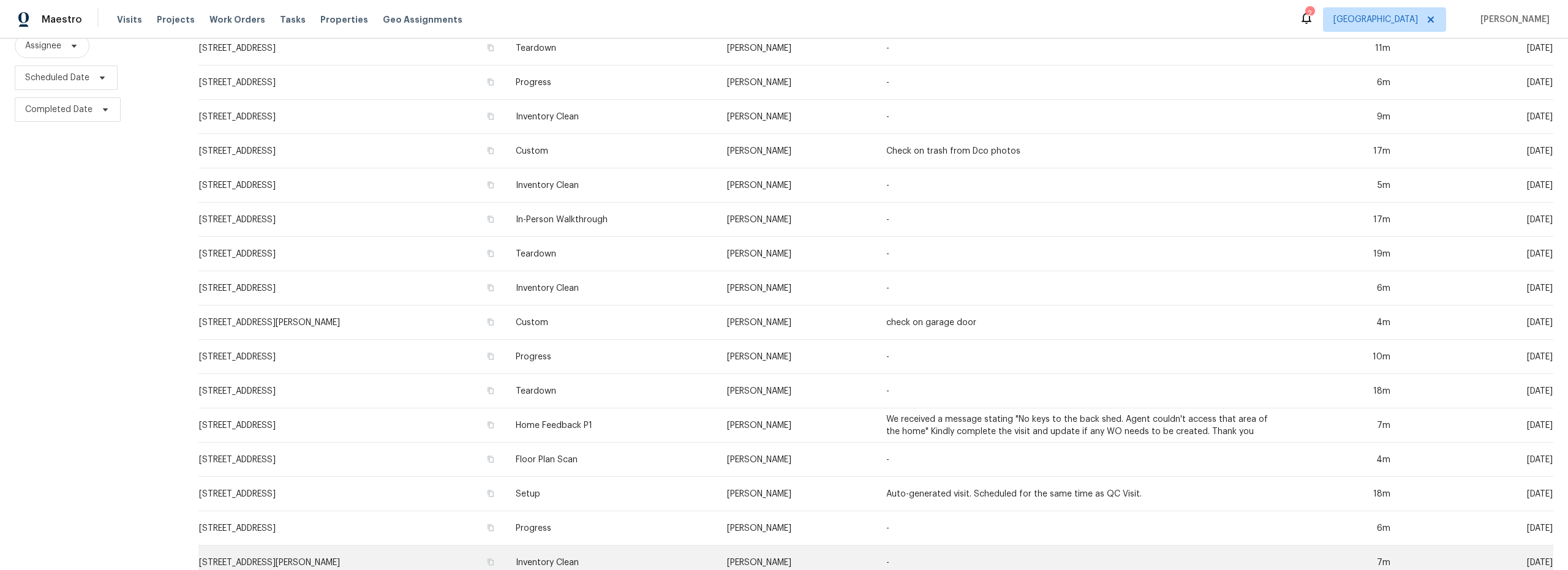
scroll to position [275, 0]
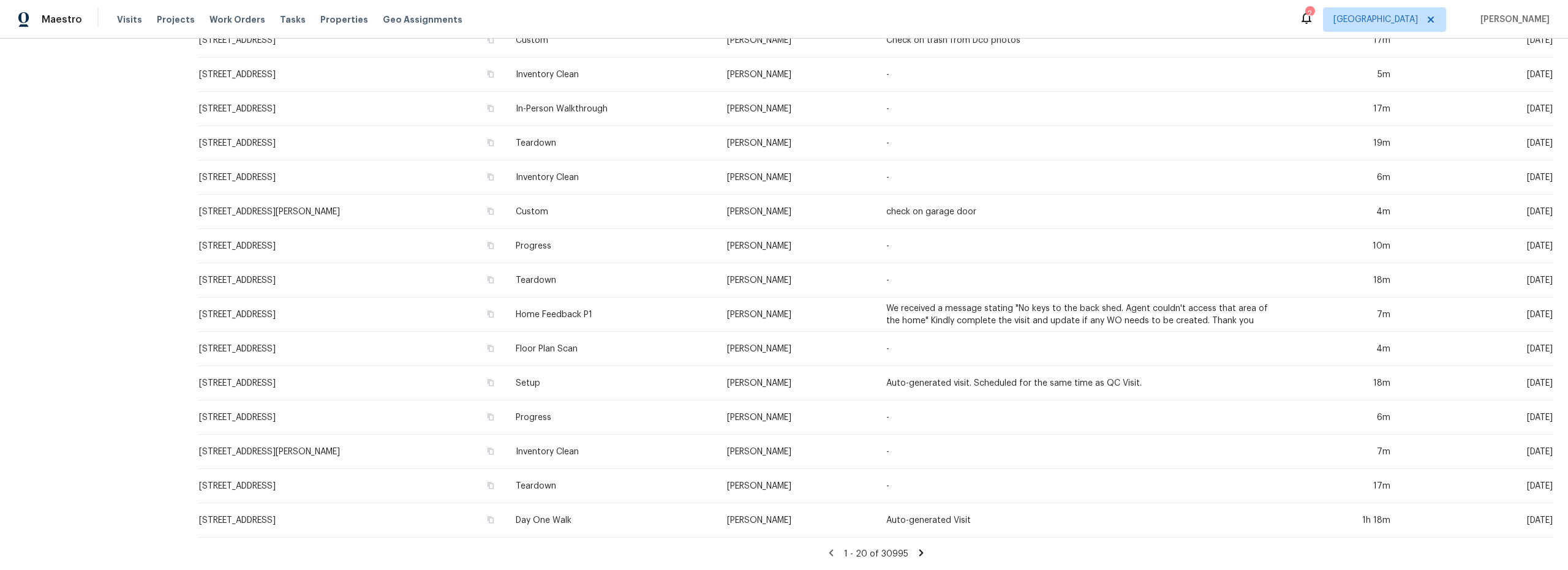
click at [916, 547] on icon at bounding box center [921, 553] width 11 height 11
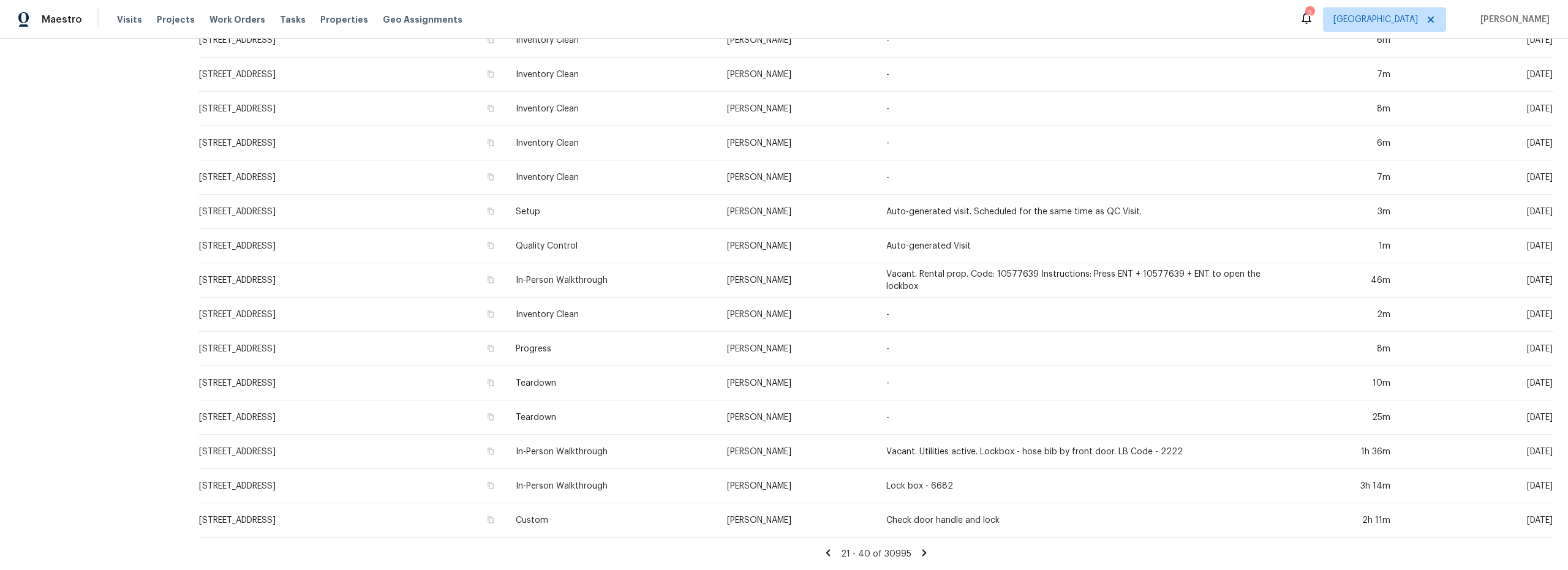
click at [827, 547] on icon at bounding box center [828, 553] width 11 height 11
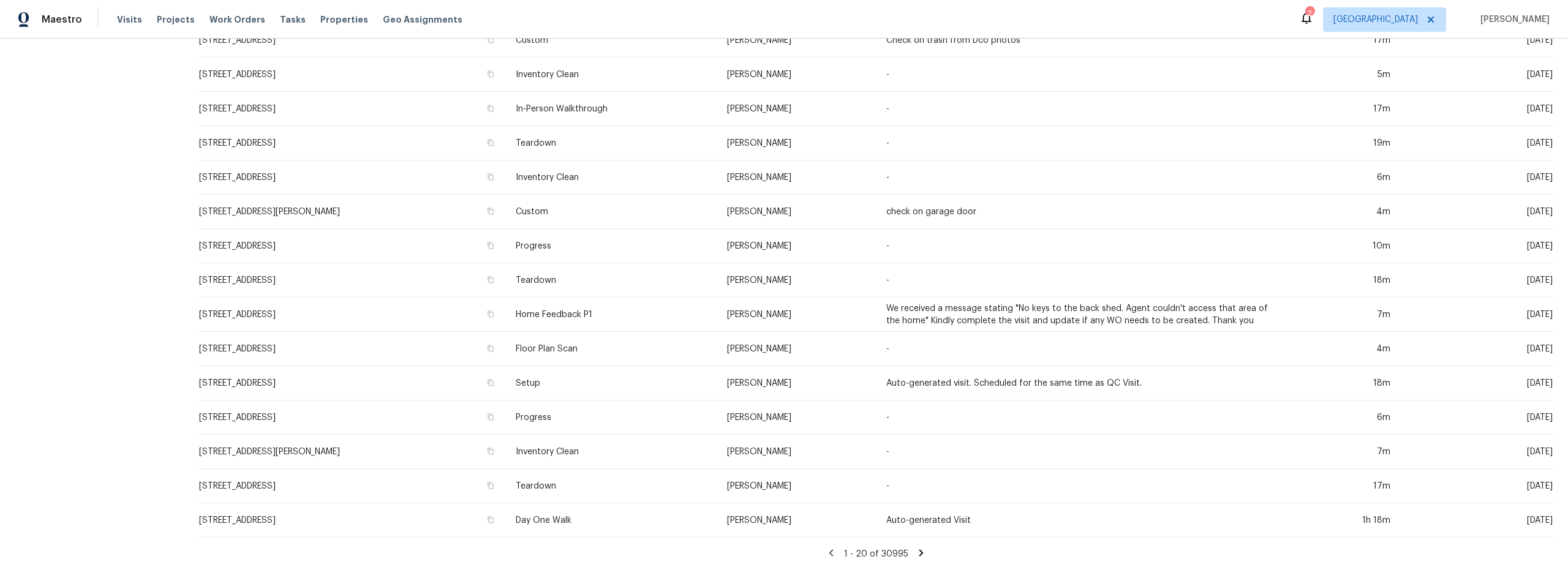
click at [829, 549] on icon at bounding box center [831, 552] width 4 height 7
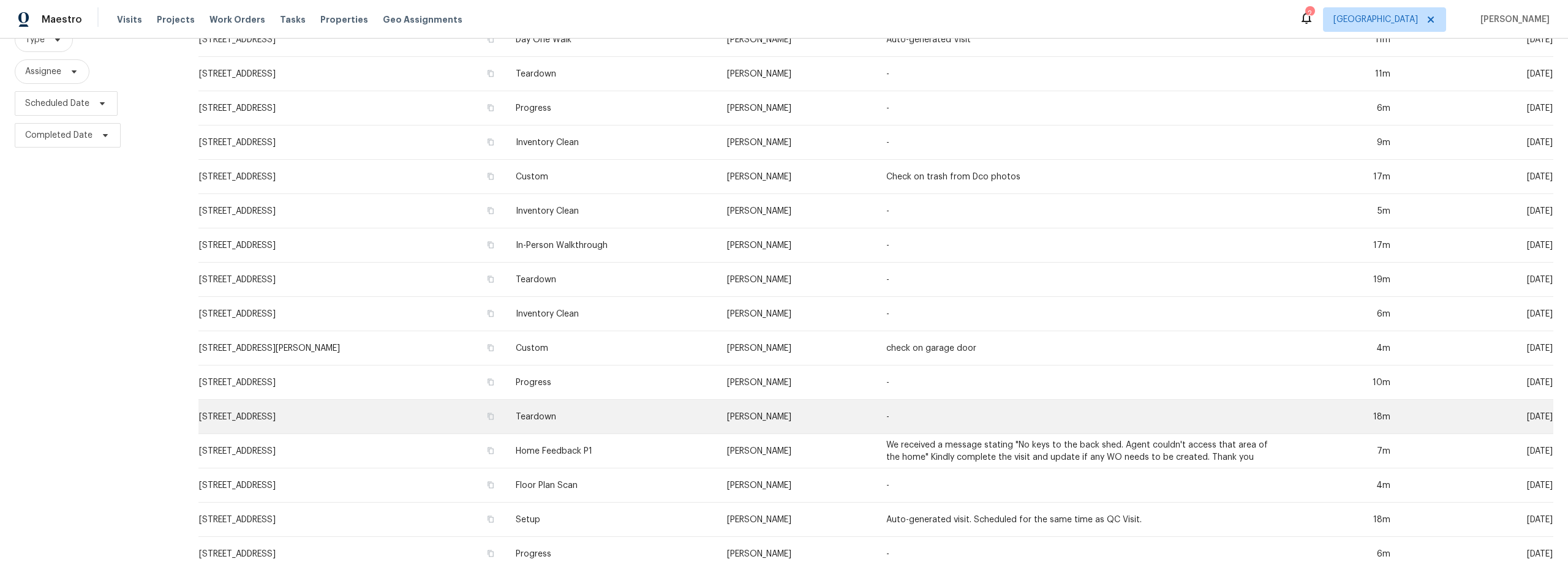
scroll to position [0, 0]
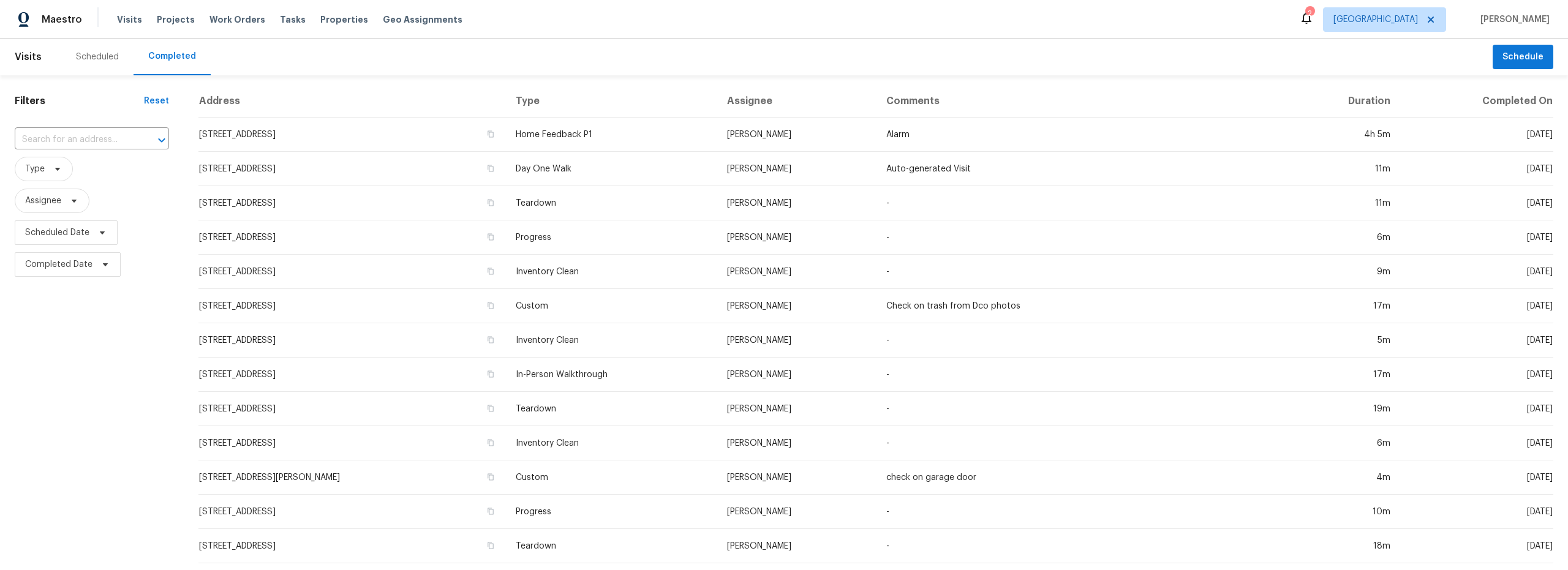
click at [93, 54] on div "Scheduled" at bounding box center [97, 57] width 43 height 12
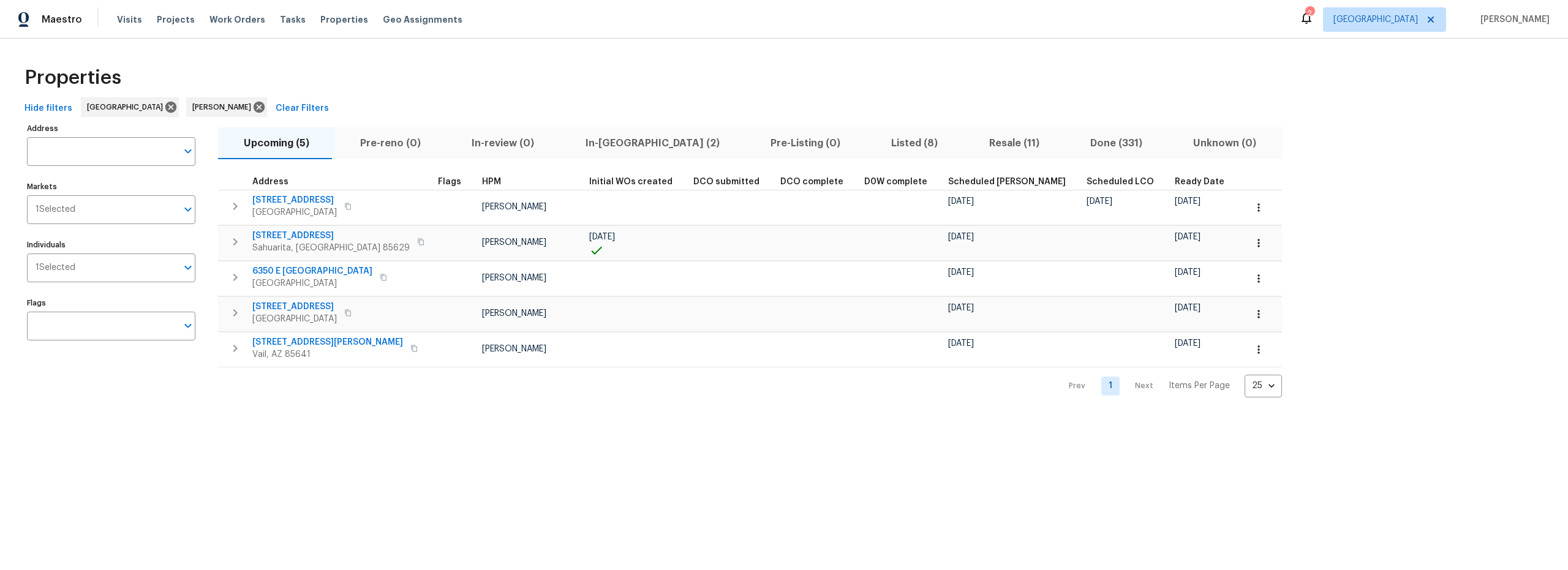
click at [971, 144] on span "Resale (11)" at bounding box center [1014, 143] width 86 height 17
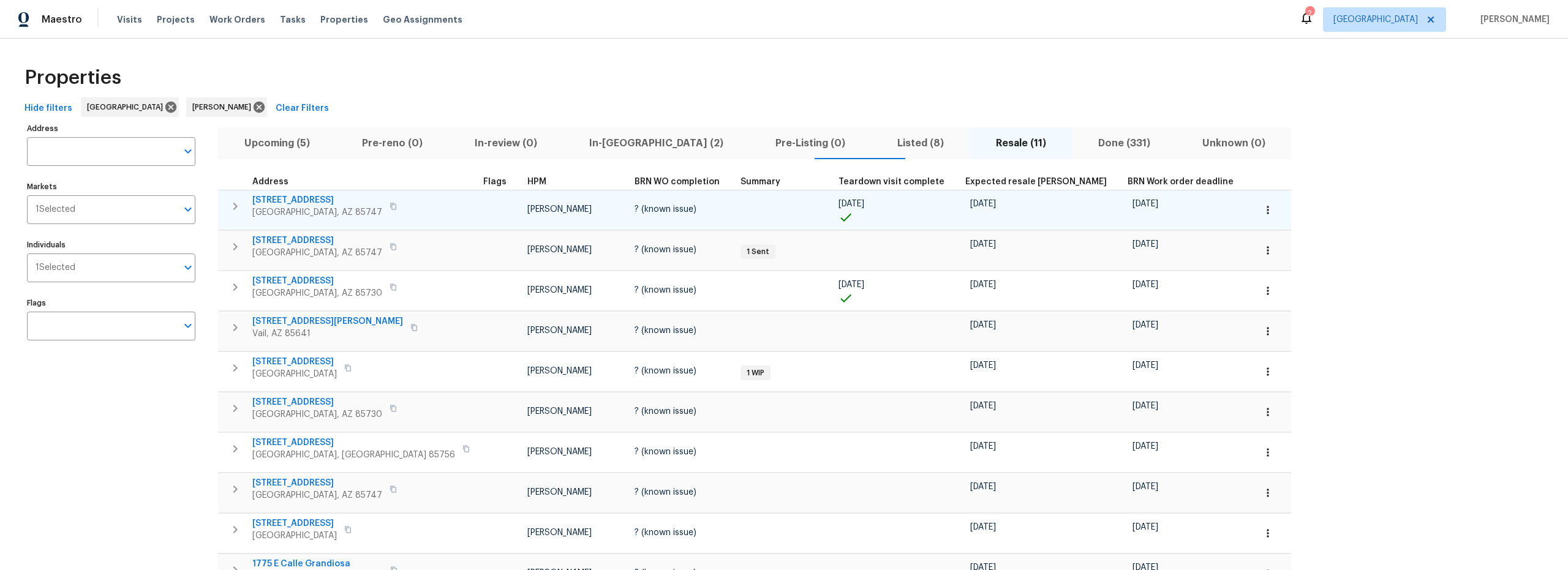
click at [324, 203] on span "[STREET_ADDRESS]" at bounding box center [317, 200] width 130 height 12
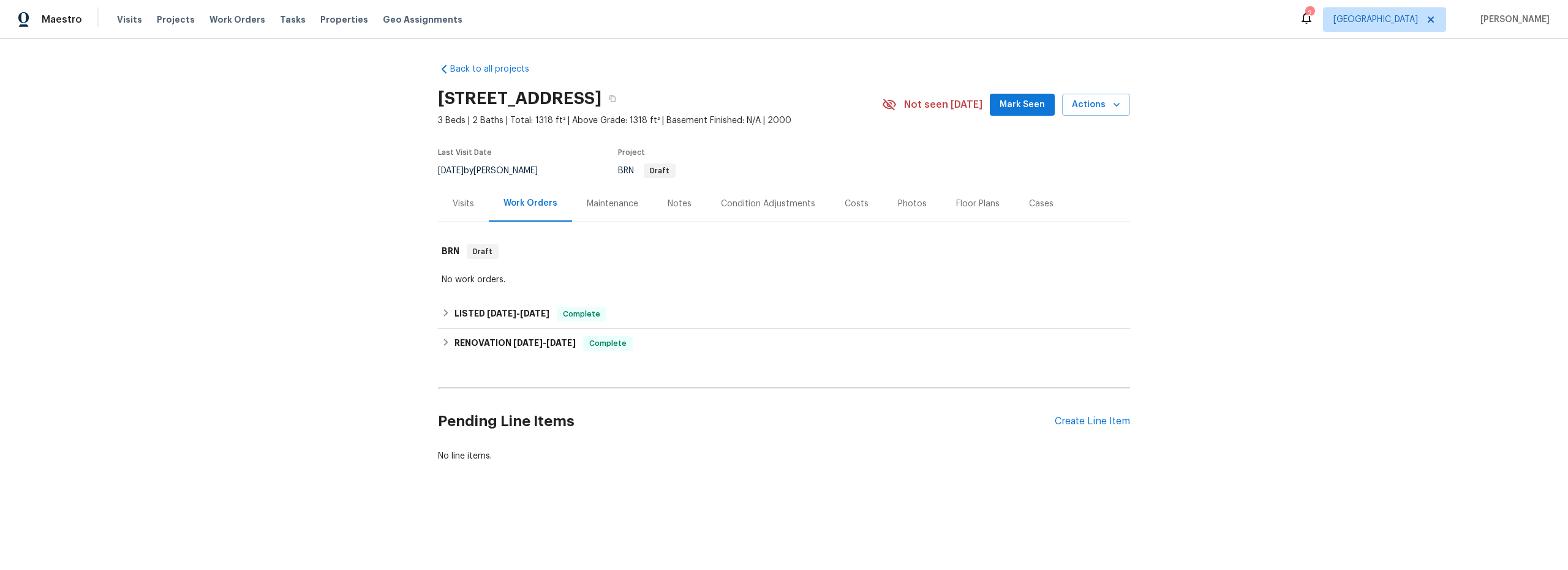
click at [1314, 19] on div "2" at bounding box center [1309, 14] width 9 height 12
click at [1314, 17] on div "2" at bounding box center [1309, 14] width 9 height 12
click at [1311, 18] on icon at bounding box center [1306, 19] width 10 height 12
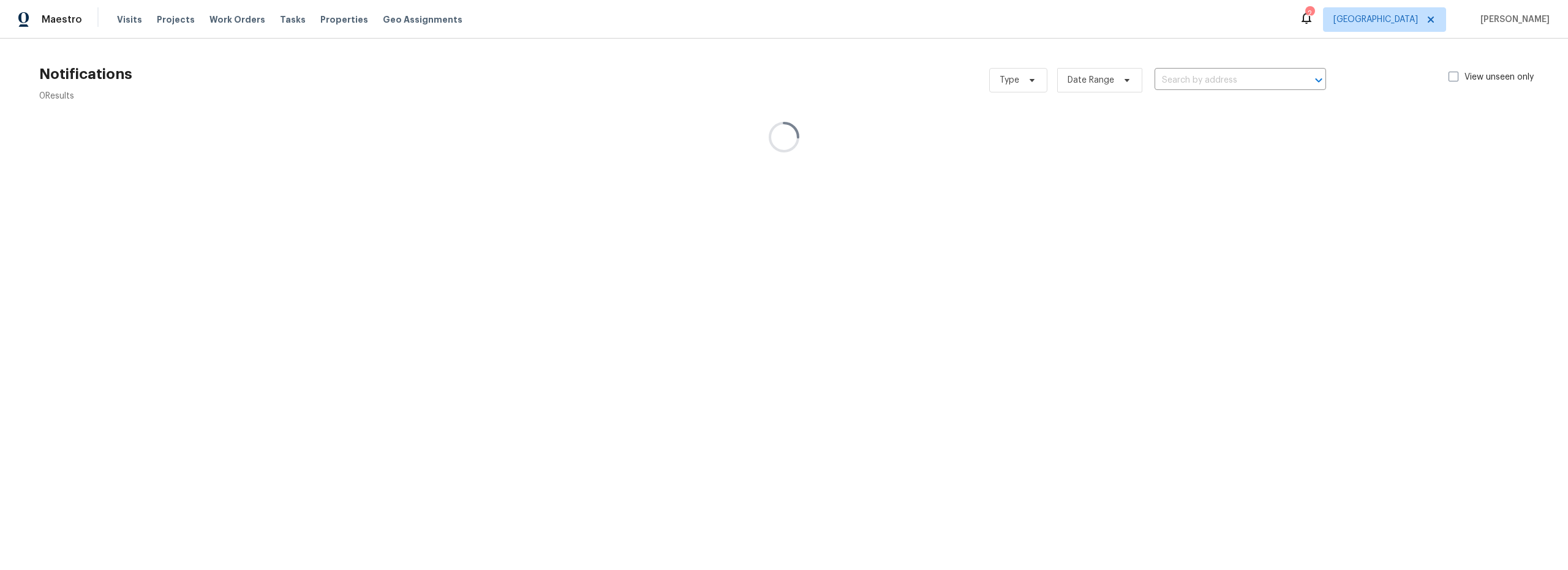
click at [1311, 18] on icon at bounding box center [1306, 19] width 10 height 12
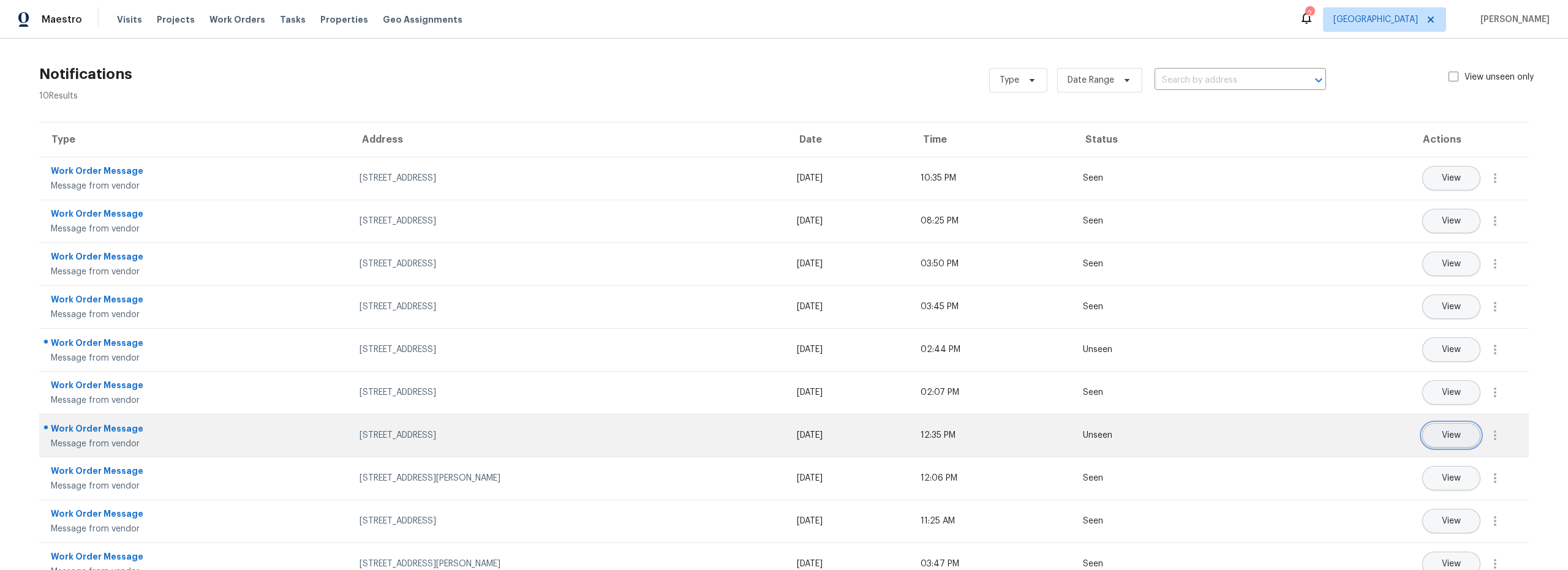
click at [1442, 433] on span "View" at bounding box center [1451, 435] width 19 height 9
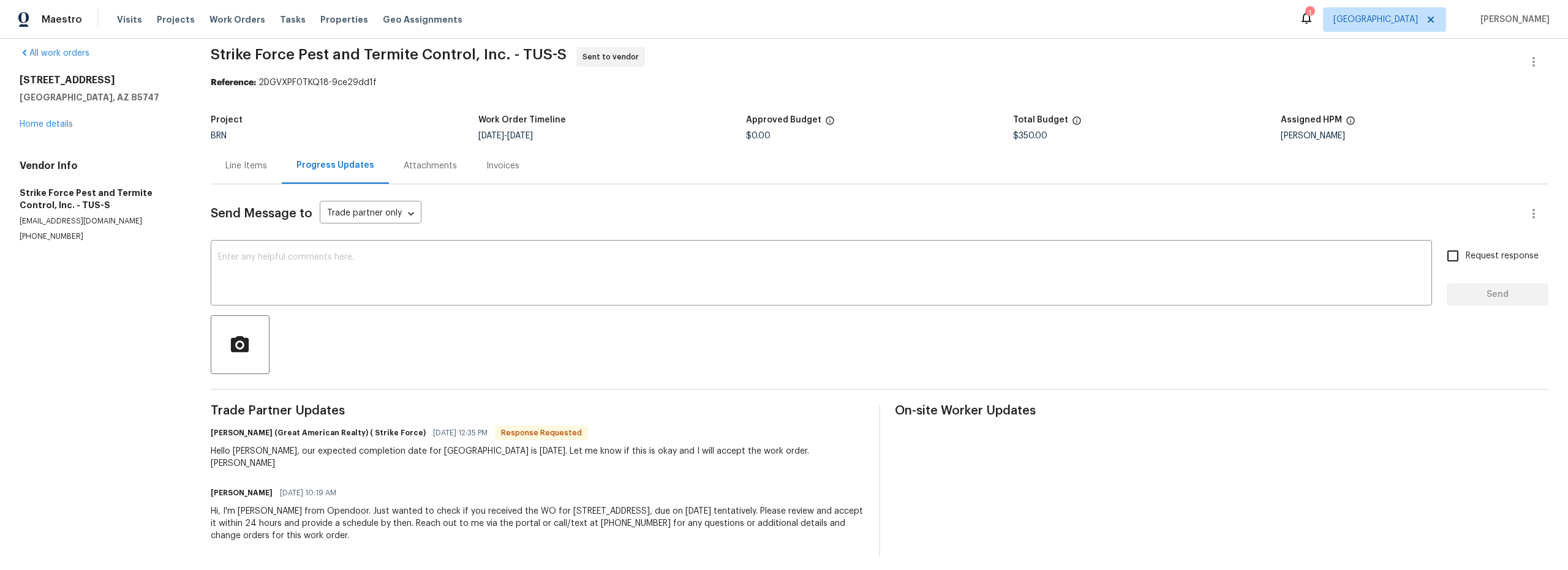
scroll to position [15, 0]
click at [1374, 21] on div "Maestro Visits Projects Work Orders Tasks Properties Geo Assignments 1 Tucson S…" at bounding box center [784, 19] width 1568 height 39
click at [1314, 20] on icon at bounding box center [1306, 18] width 15 height 15
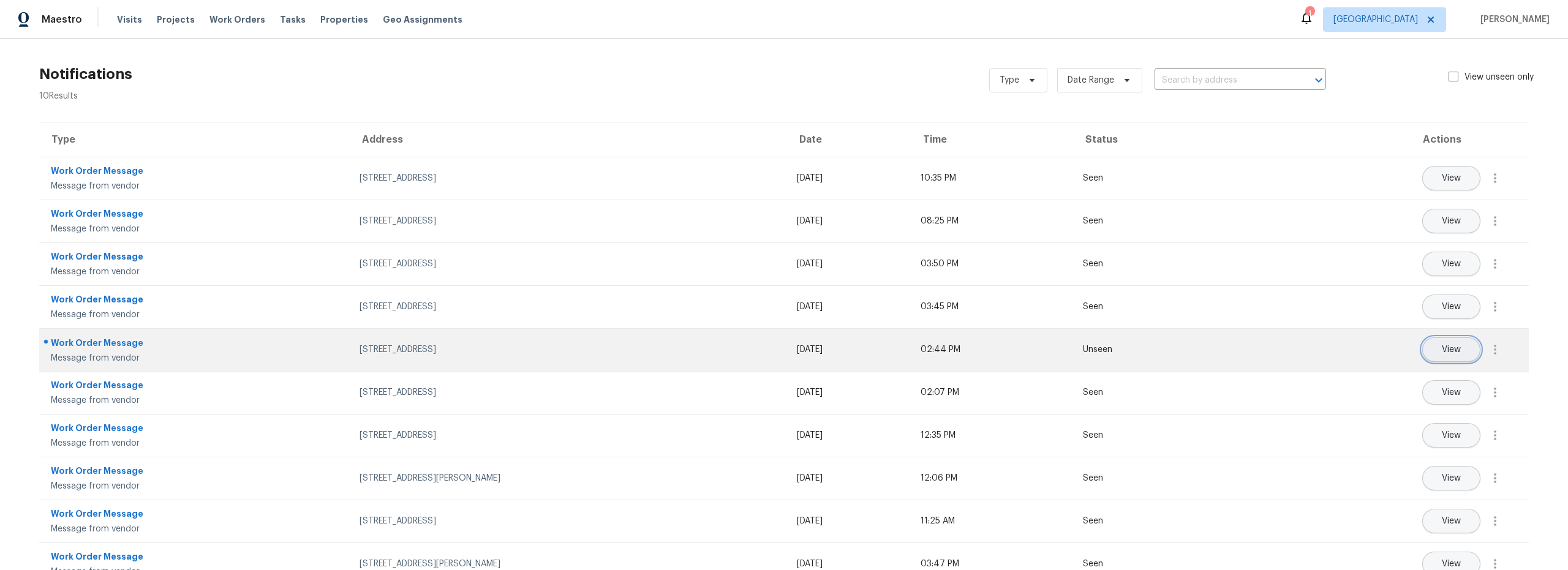
click at [1442, 346] on span "View" at bounding box center [1451, 350] width 19 height 9
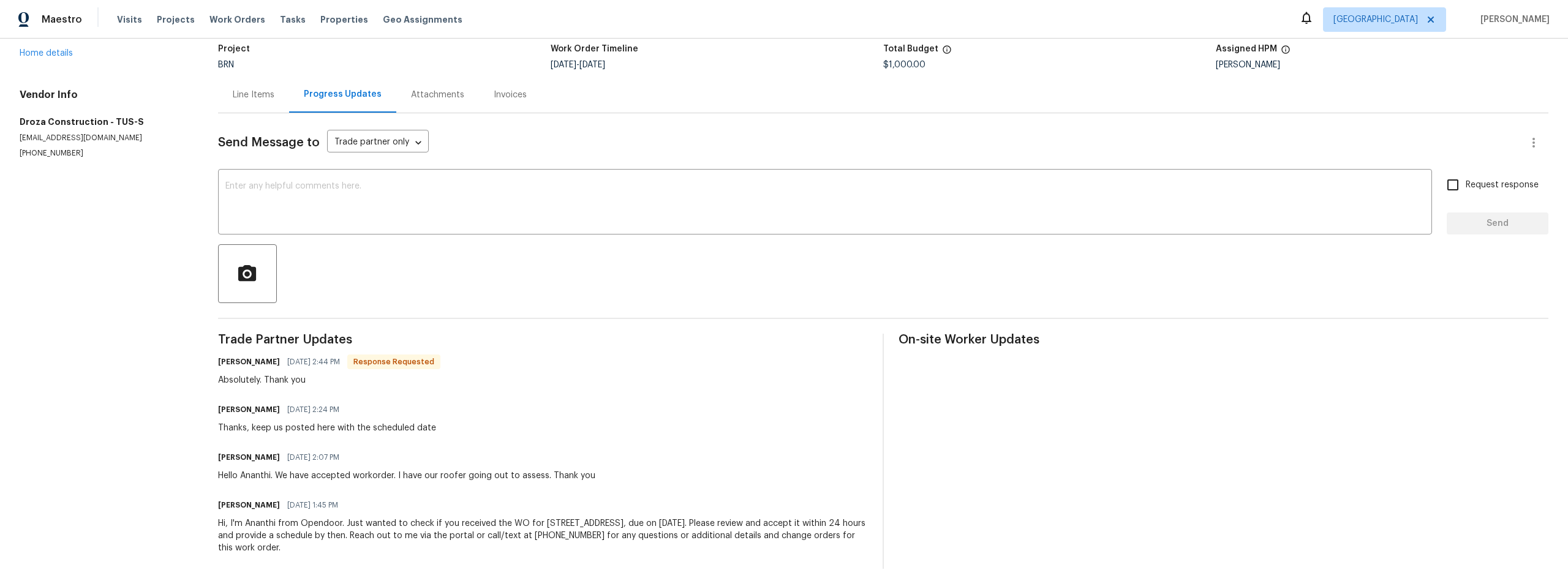
scroll to position [11, 0]
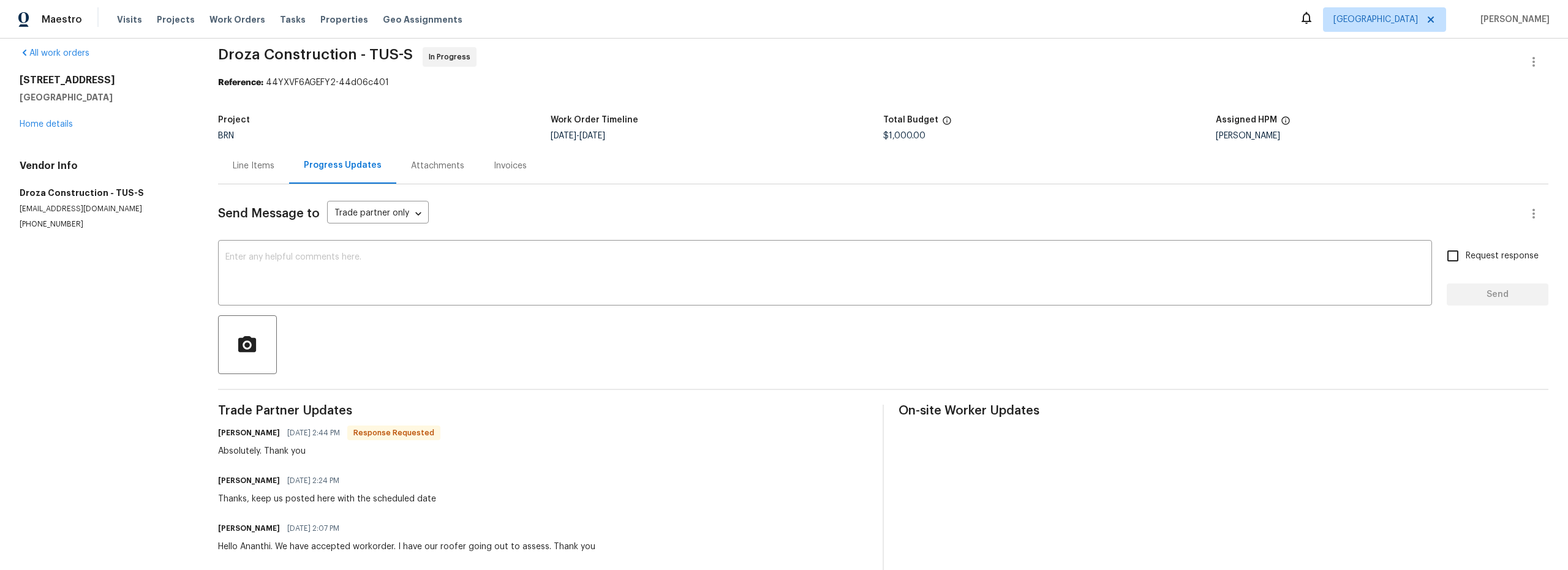
click at [253, 160] on div "Line Items" at bounding box center [254, 166] width 42 height 12
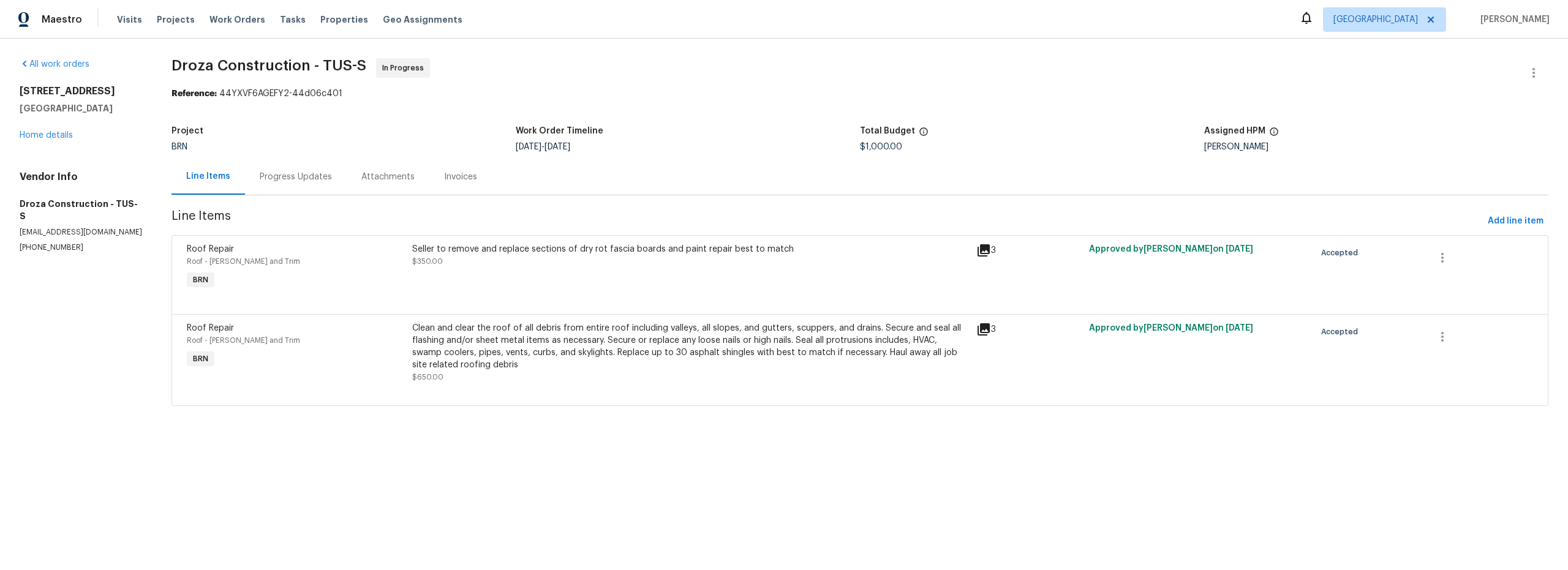
click at [983, 251] on icon at bounding box center [984, 250] width 12 height 12
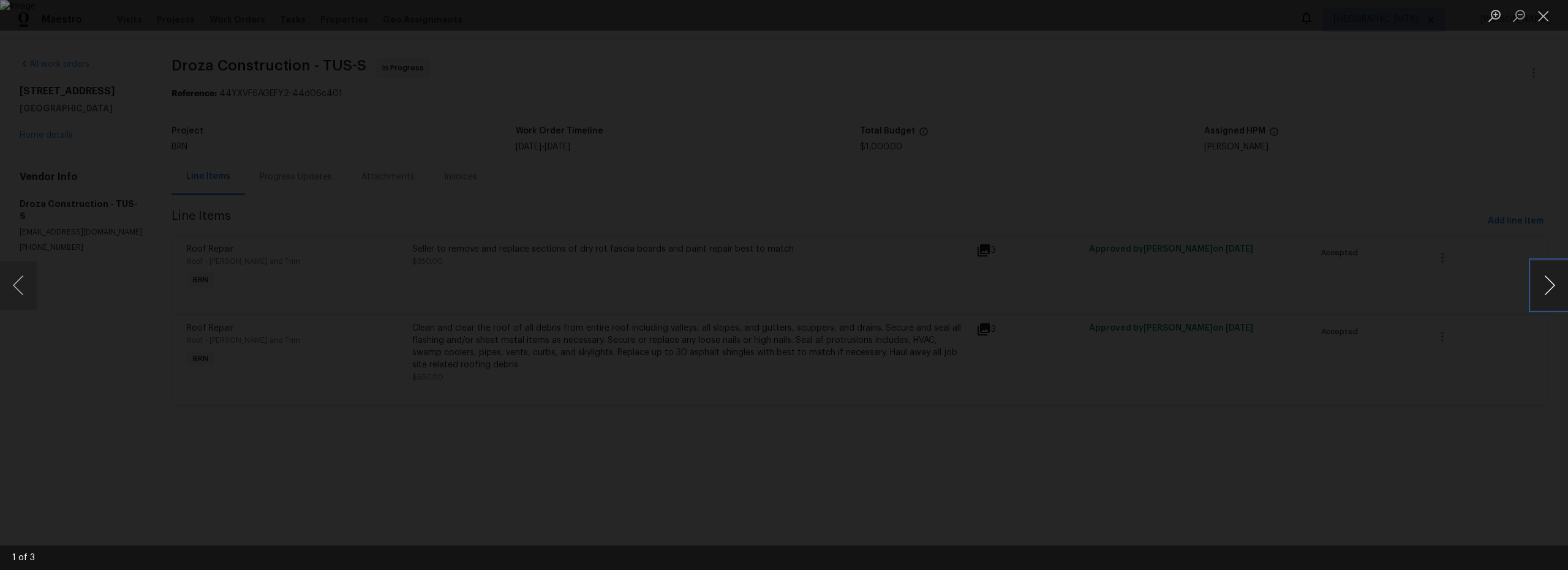
click at [1550, 288] on button "Next image" at bounding box center [1549, 285] width 37 height 49
click at [1546, 17] on button "Close lightbox" at bounding box center [1543, 16] width 24 height 21
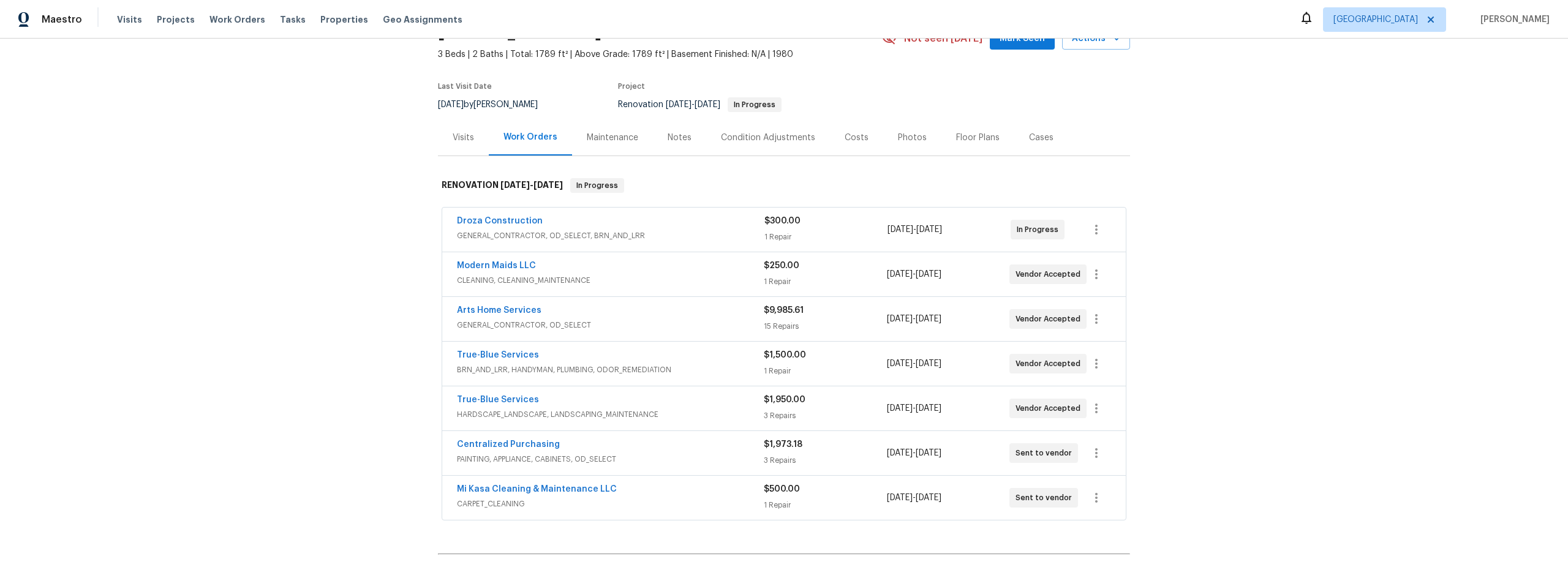
scroll to position [50, 0]
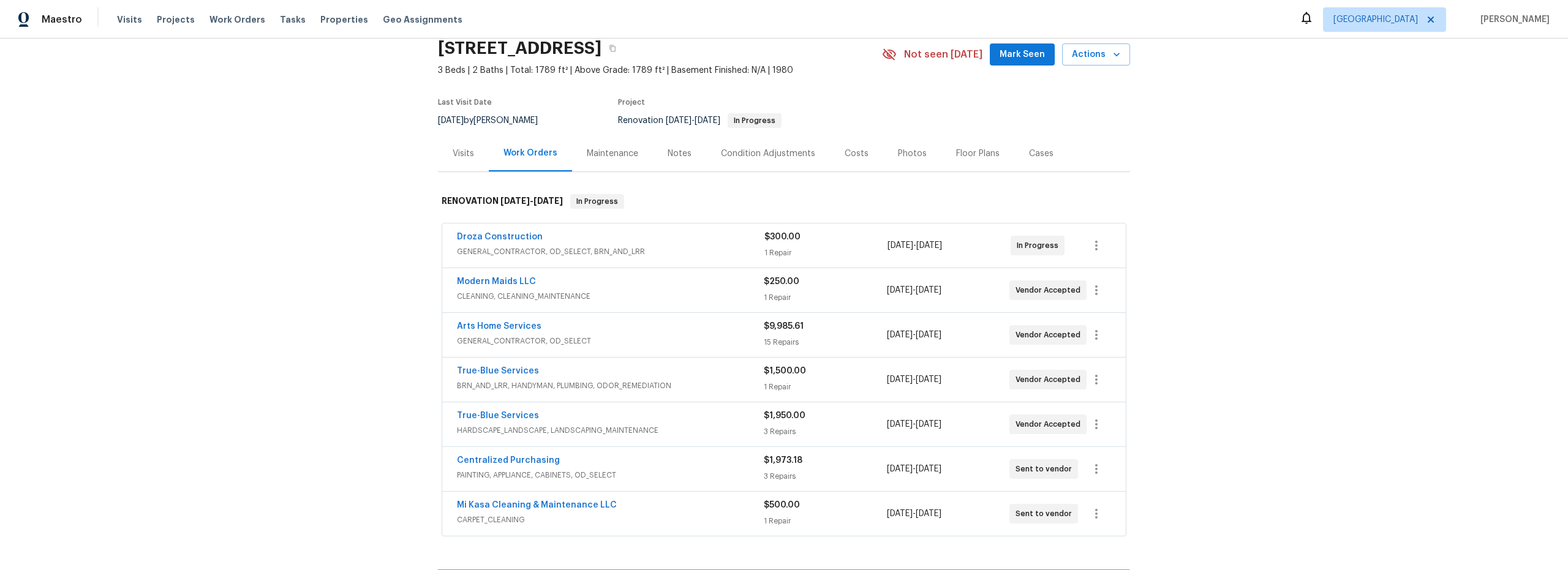
click at [848, 156] on div "Costs" at bounding box center [856, 154] width 24 height 12
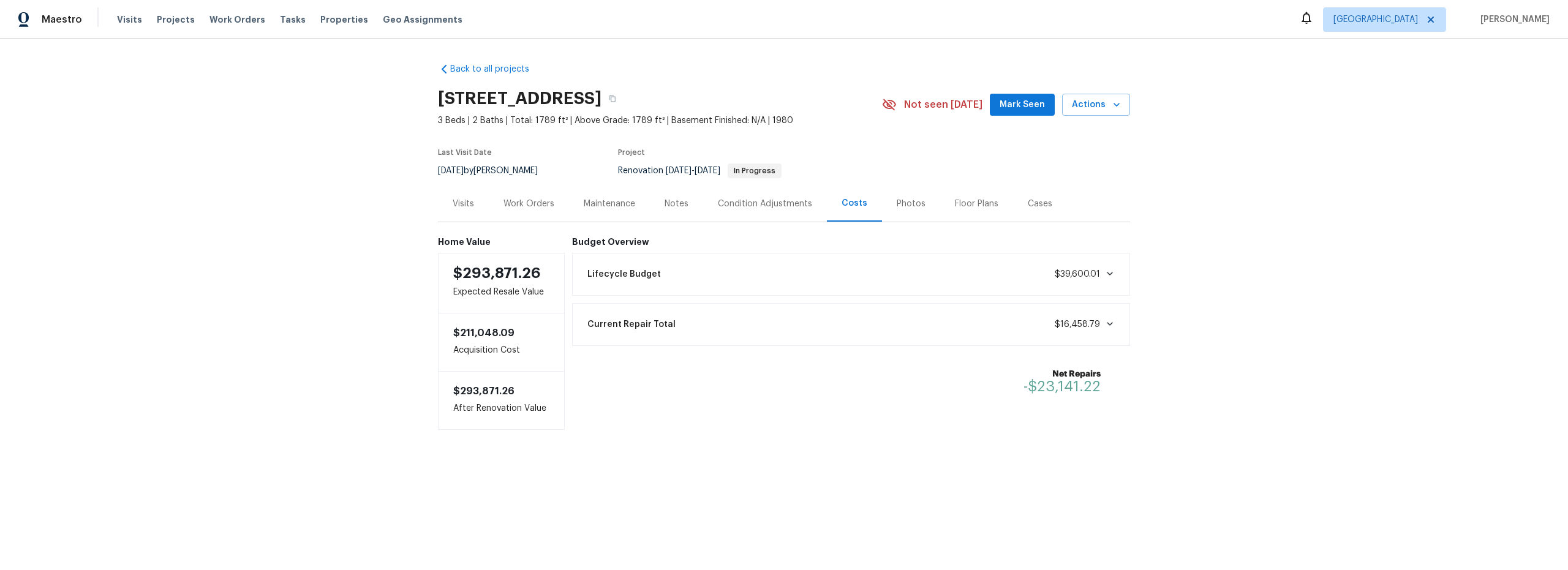
click at [669, 205] on div "Notes" at bounding box center [677, 204] width 24 height 12
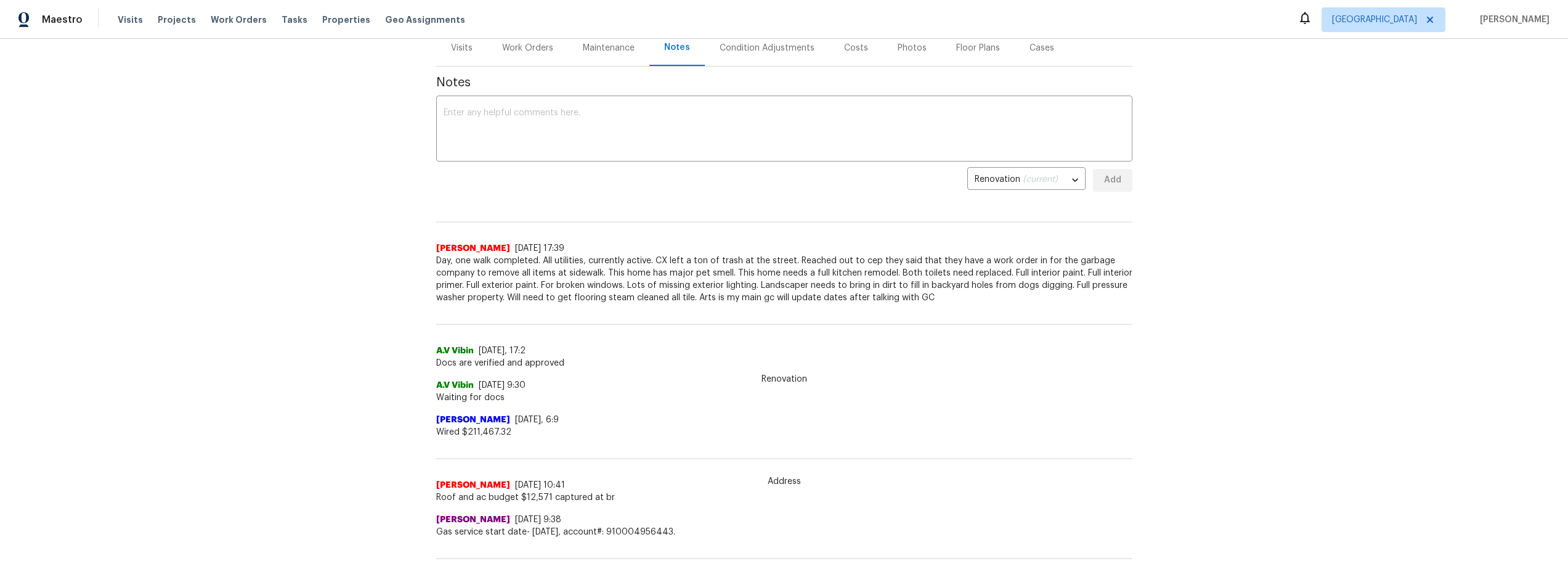
scroll to position [158, 0]
click at [458, 299] on span "Day, one walk completed. All utilities, currently active. CX left a ton of tras…" at bounding box center [784, 279] width 696 height 49
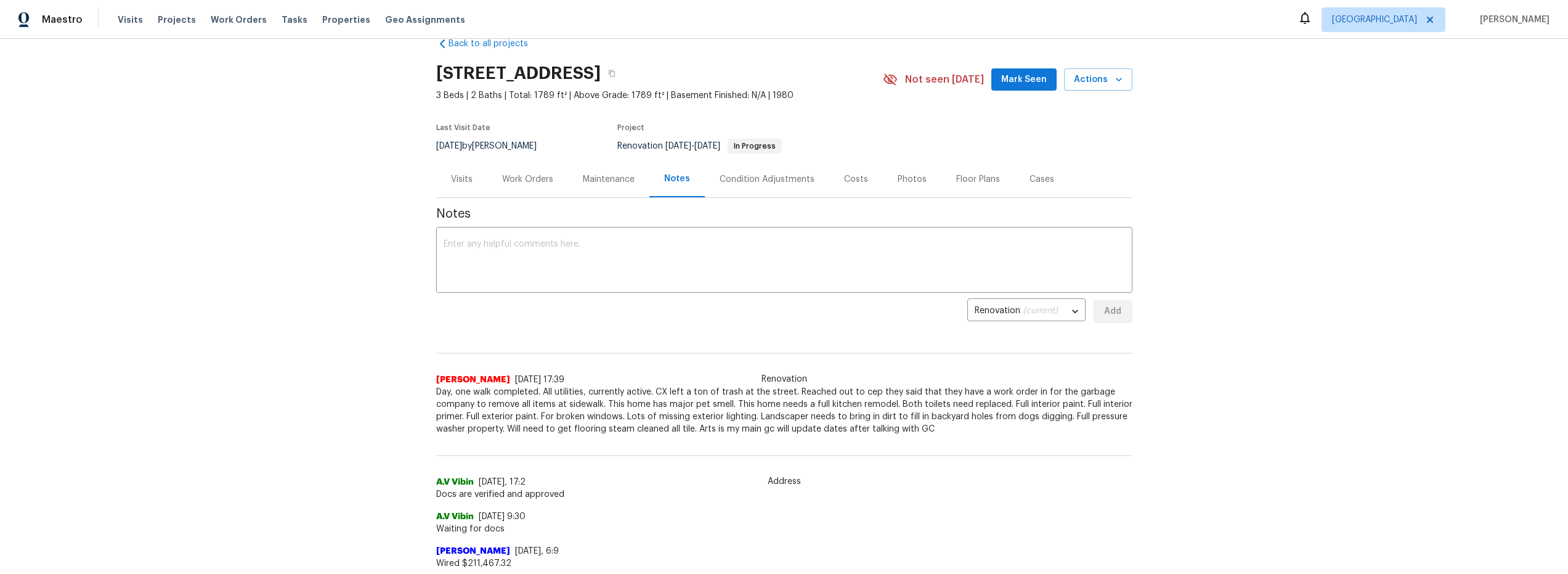
scroll to position [0, 0]
